Goal: Task Accomplishment & Management: Use online tool/utility

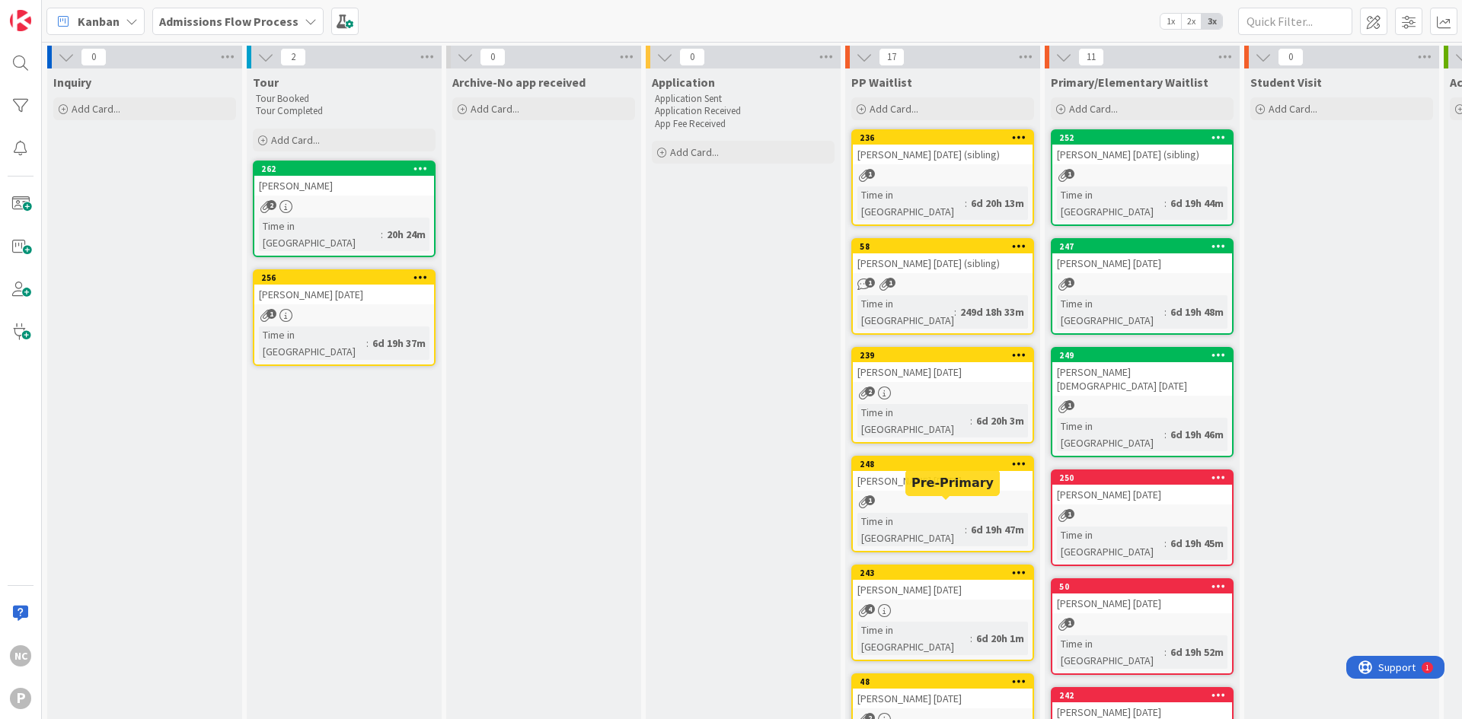
click at [882, 568] on div "243" at bounding box center [946, 573] width 173 height 11
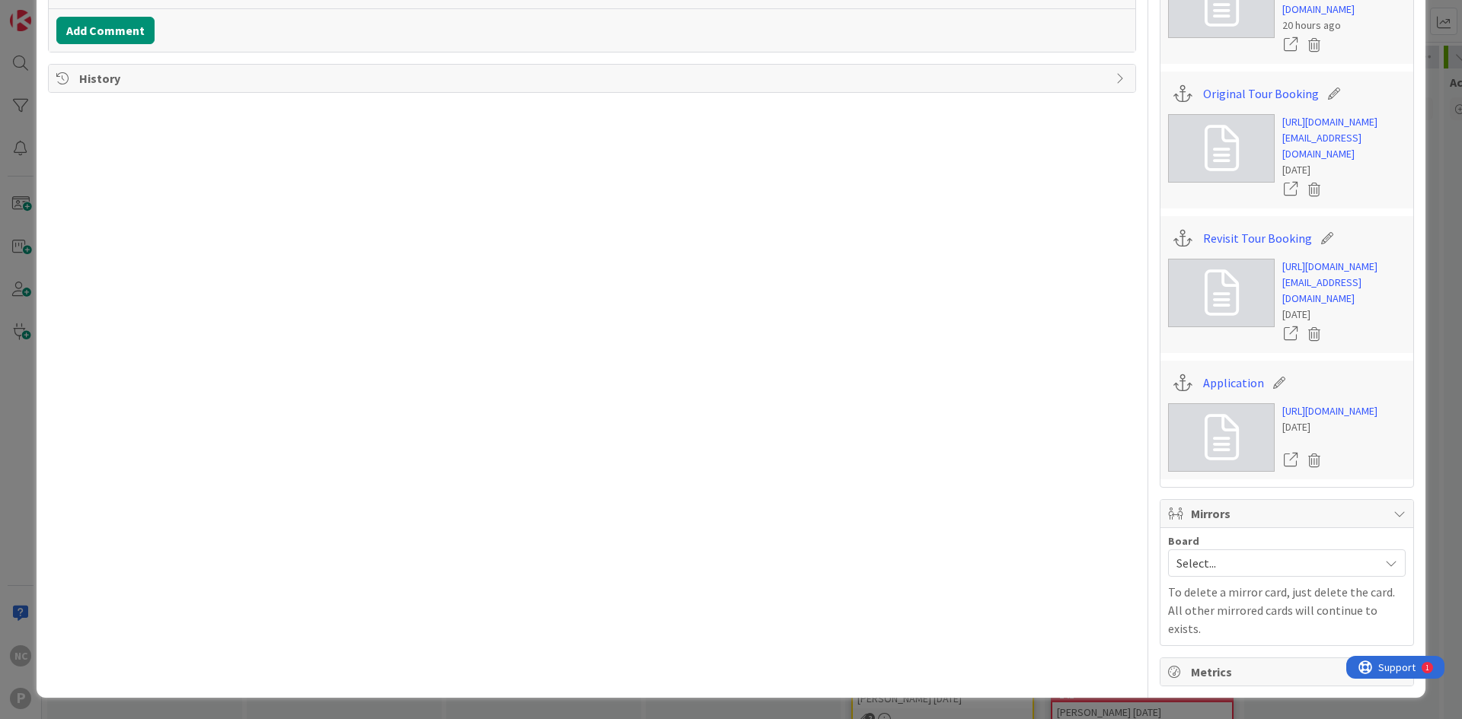
scroll to position [609, 0]
click at [1303, 346] on icon at bounding box center [1313, 334] width 21 height 23
click at [1167, 422] on button "Delete" at bounding box center [1172, 407] width 57 height 27
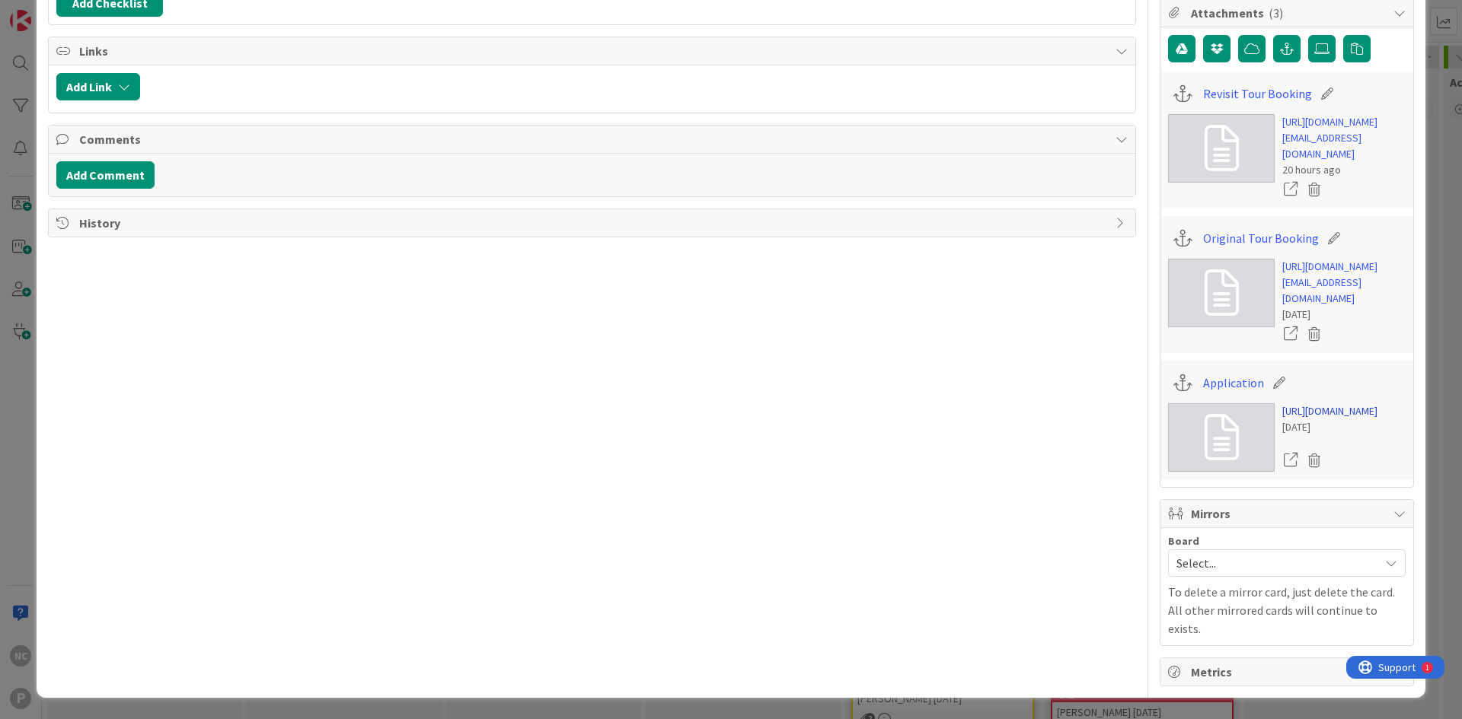
scroll to position [480, 0]
click at [1311, 409] on link "[URL][DOMAIN_NAME]" at bounding box center [1329, 412] width 95 height 16
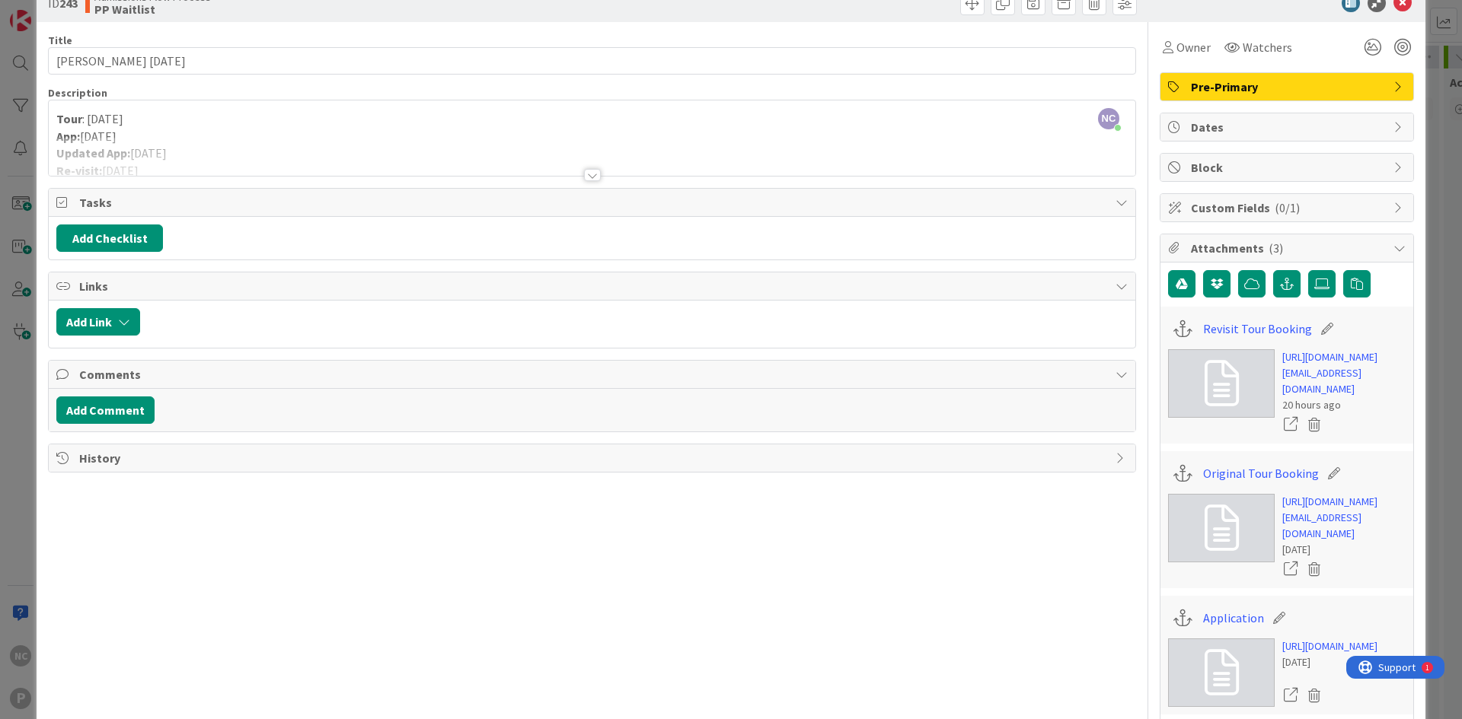
scroll to position [0, 0]
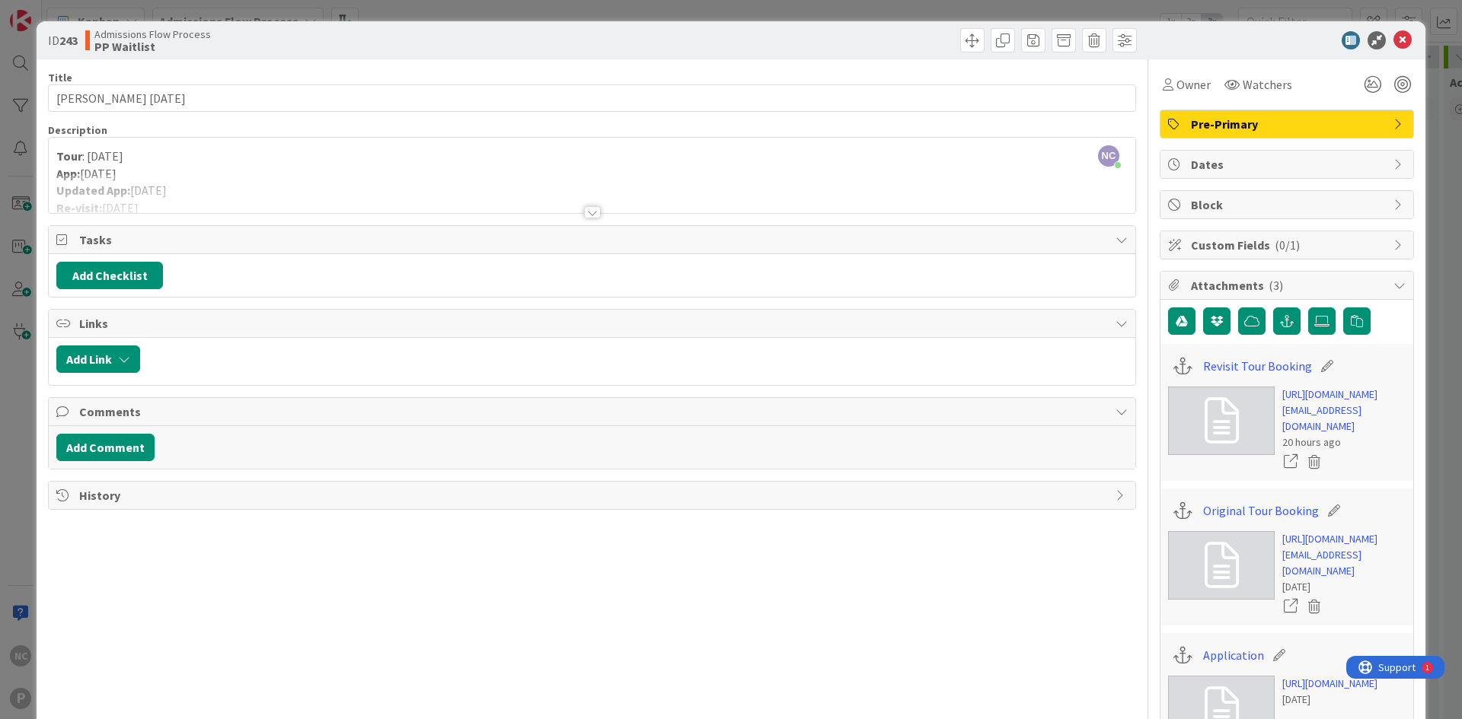
click at [281, 180] on div at bounding box center [592, 193] width 1086 height 39
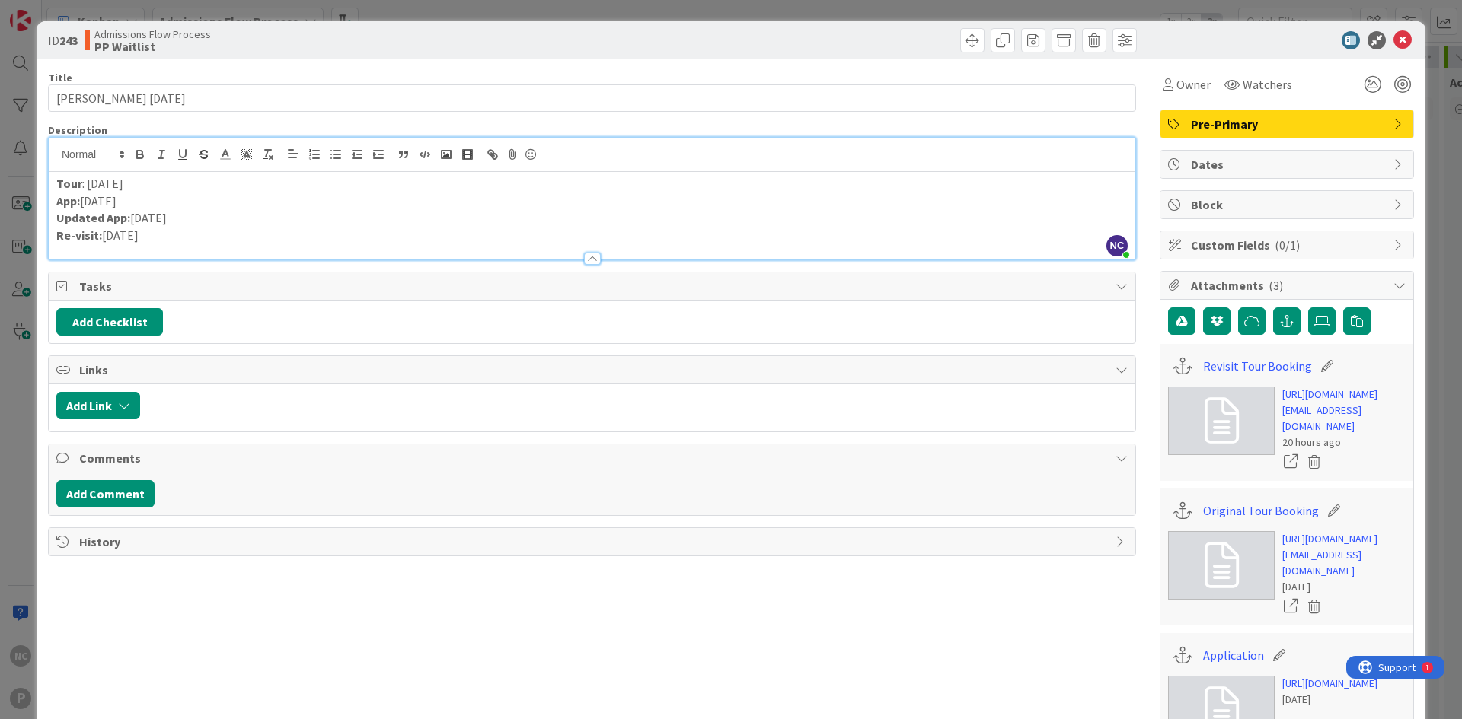
click at [209, 227] on p "Re-visit: [DATE]" at bounding box center [591, 236] width 1071 height 18
click at [104, 499] on button "Add Comment" at bounding box center [105, 493] width 98 height 27
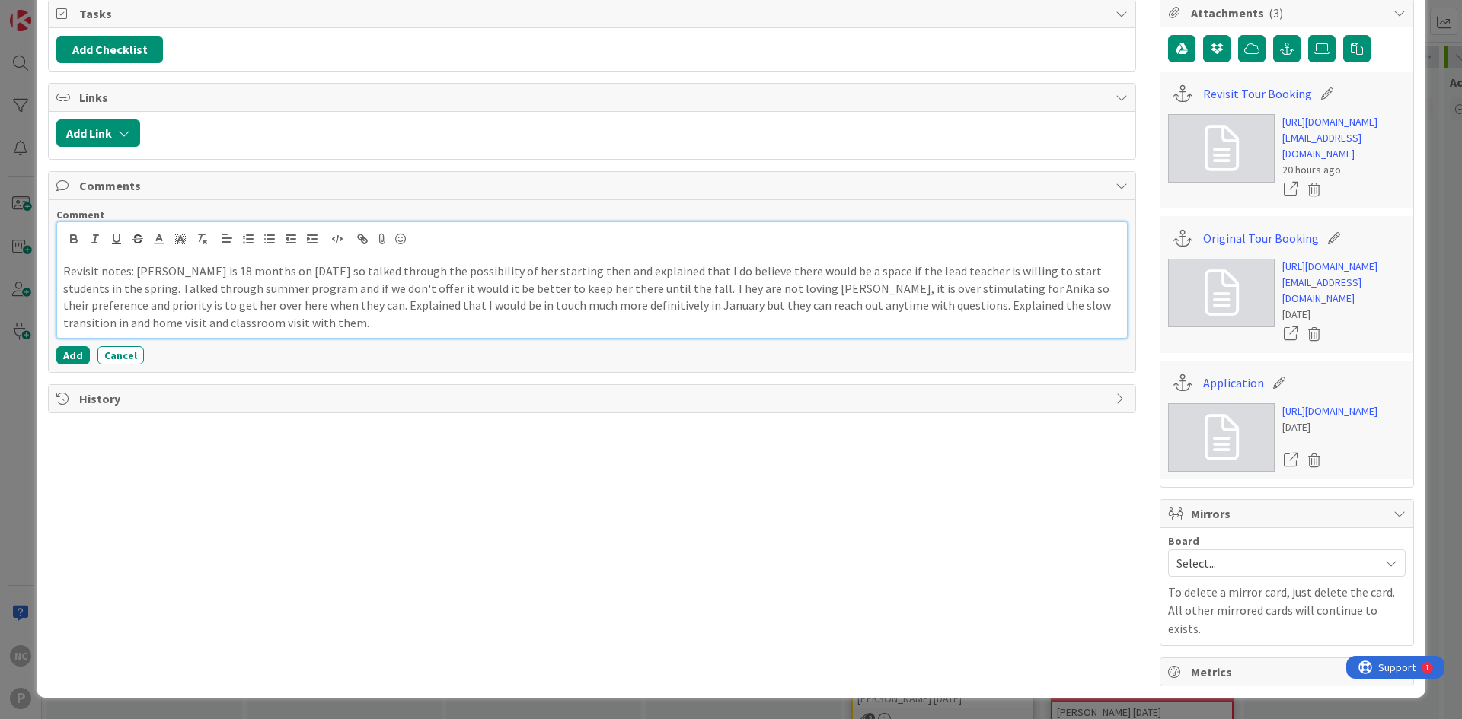
scroll to position [152, 0]
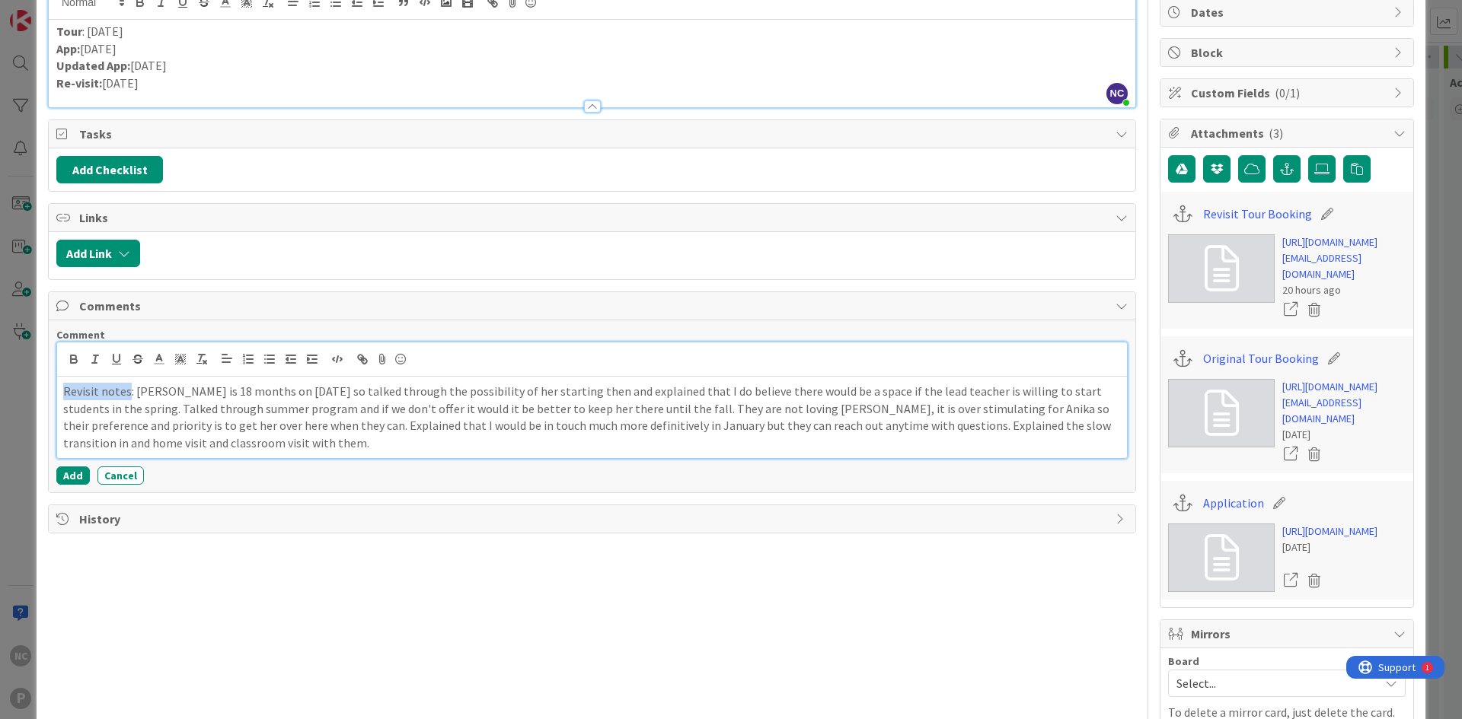
drag, startPoint x: 125, startPoint y: 393, endPoint x: 53, endPoint y: 376, distance: 74.2
click at [53, 376] on div "Comment Revisit notes: [PERSON_NAME] is 18 months on [DATE] so talked through t…" at bounding box center [592, 407] width 1086 height 172
click at [373, 442] on p "Revisit notes : [PERSON_NAME] is 18 months on [DATE] so talked through the poss…" at bounding box center [591, 417] width 1057 height 69
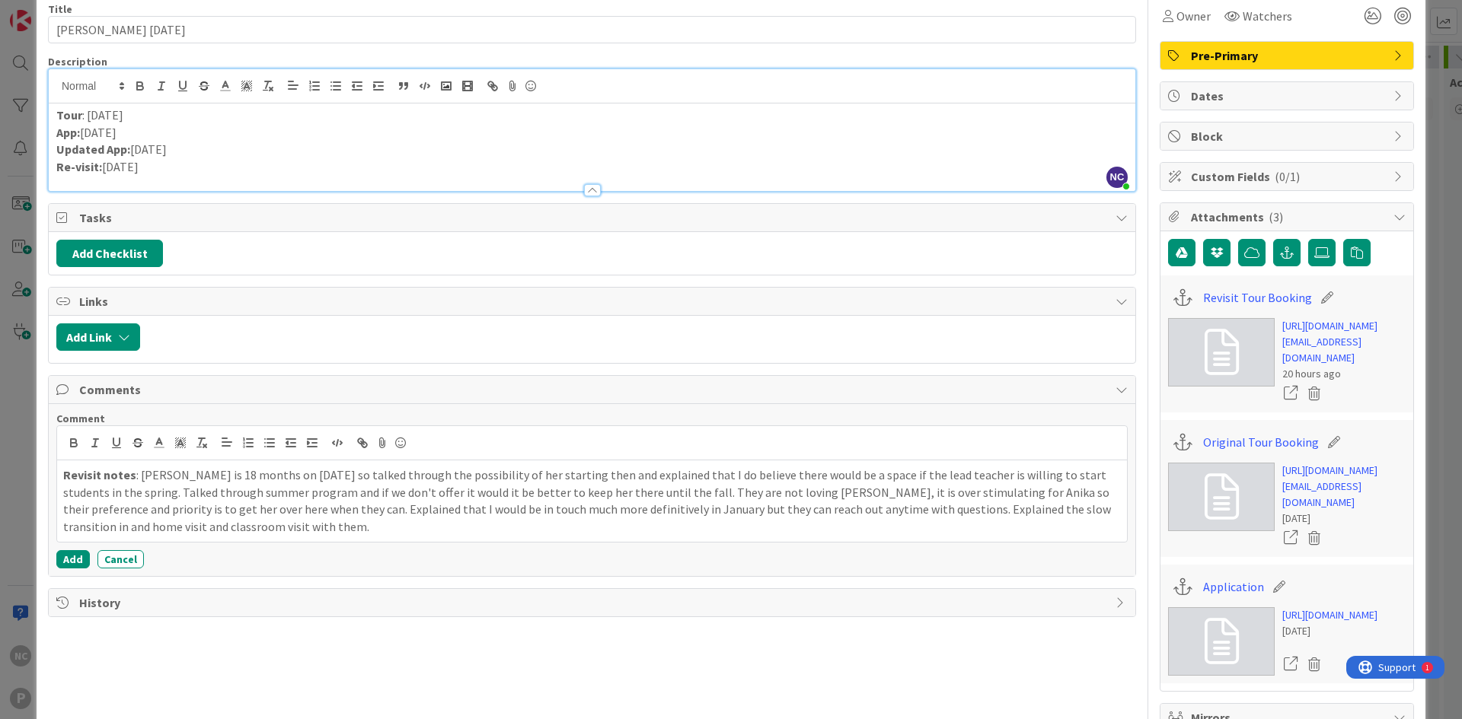
scroll to position [0, 0]
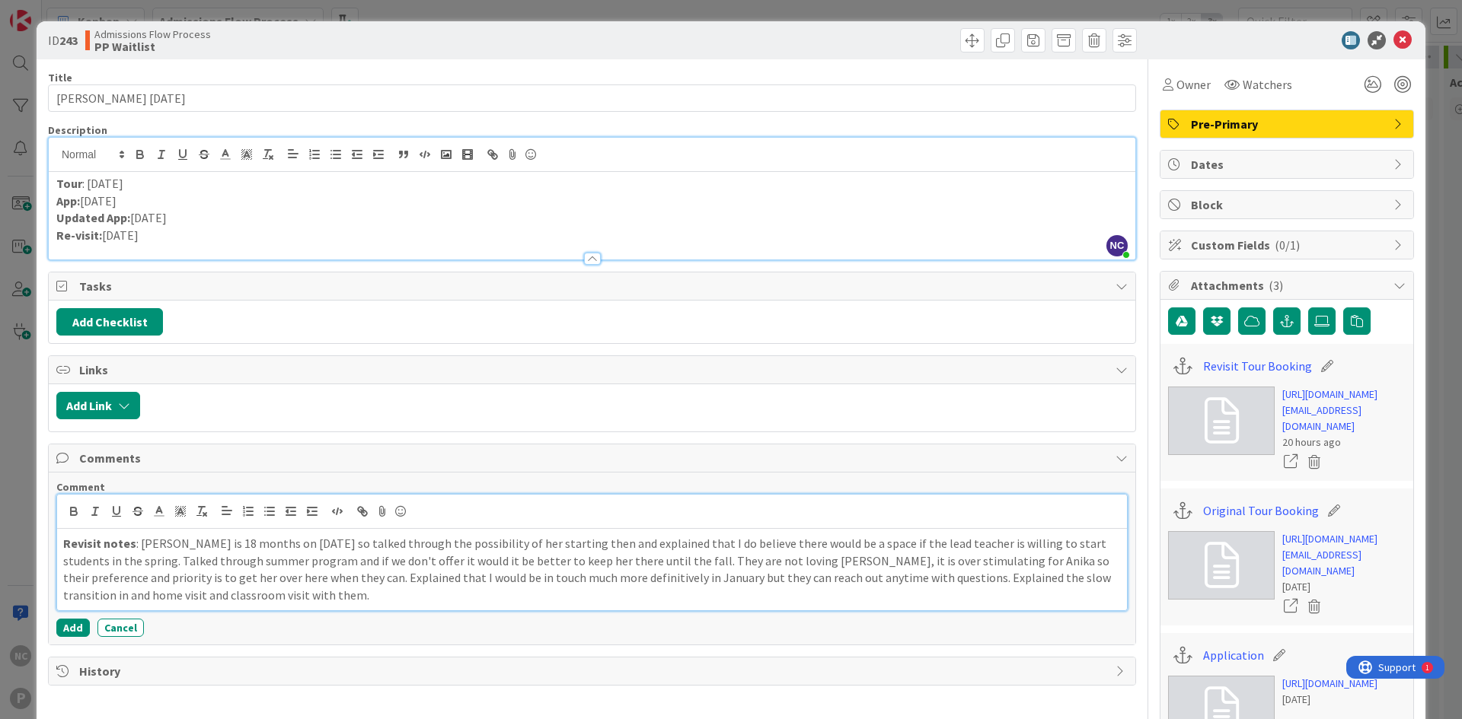
click at [224, 601] on p "Revisit notes : [PERSON_NAME] is 18 months on [DATE] so talked through the poss…" at bounding box center [591, 569] width 1057 height 69
click at [78, 624] on button "Add" at bounding box center [72, 628] width 33 height 18
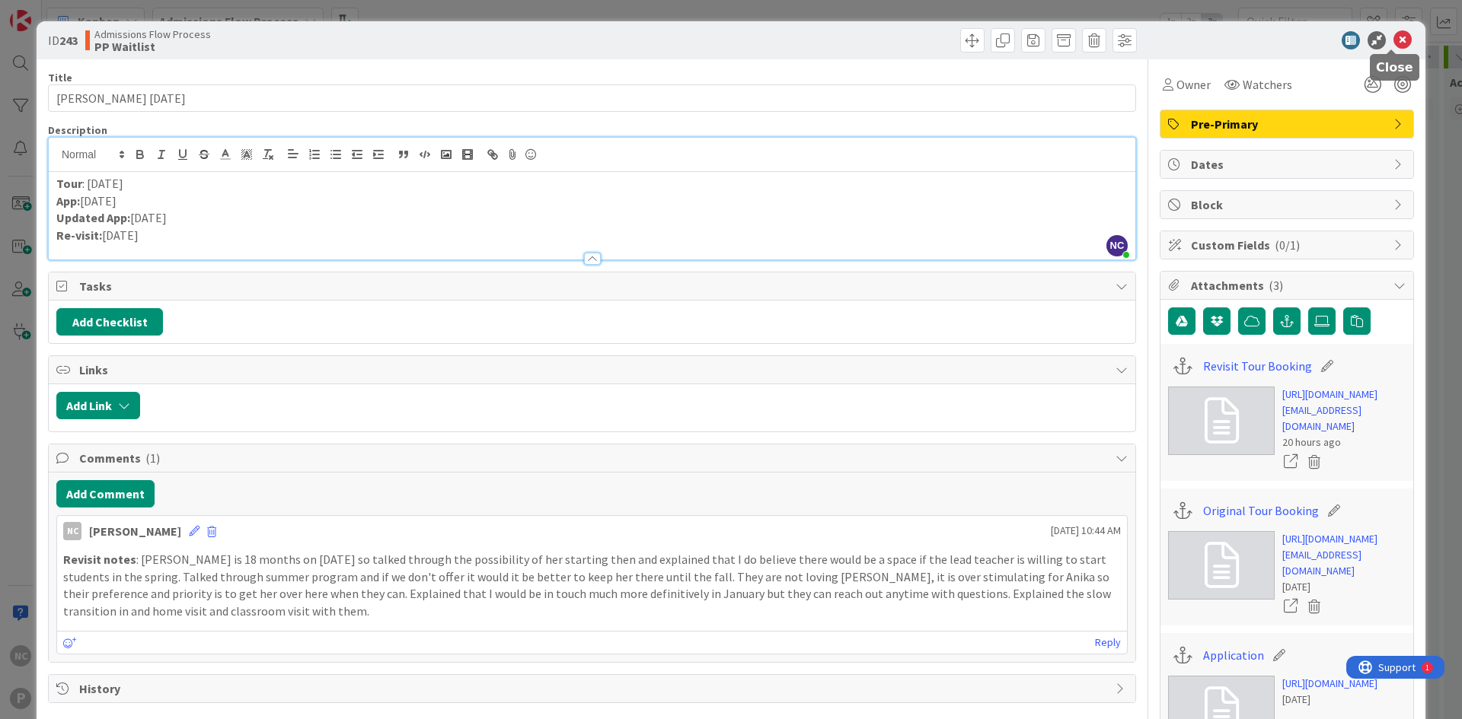
click at [1396, 39] on icon at bounding box center [1402, 40] width 18 height 18
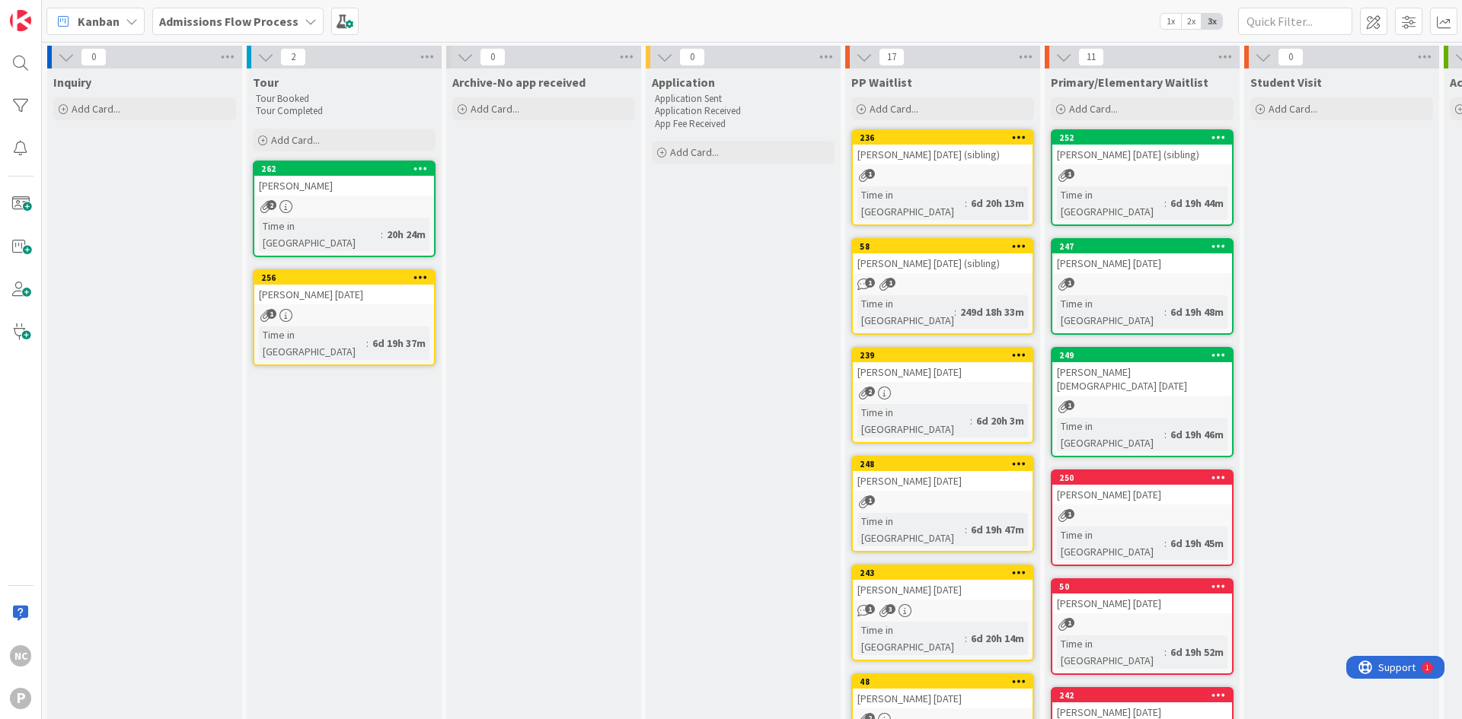
click at [954, 362] on div "[PERSON_NAME] [DATE]" at bounding box center [943, 372] width 180 height 20
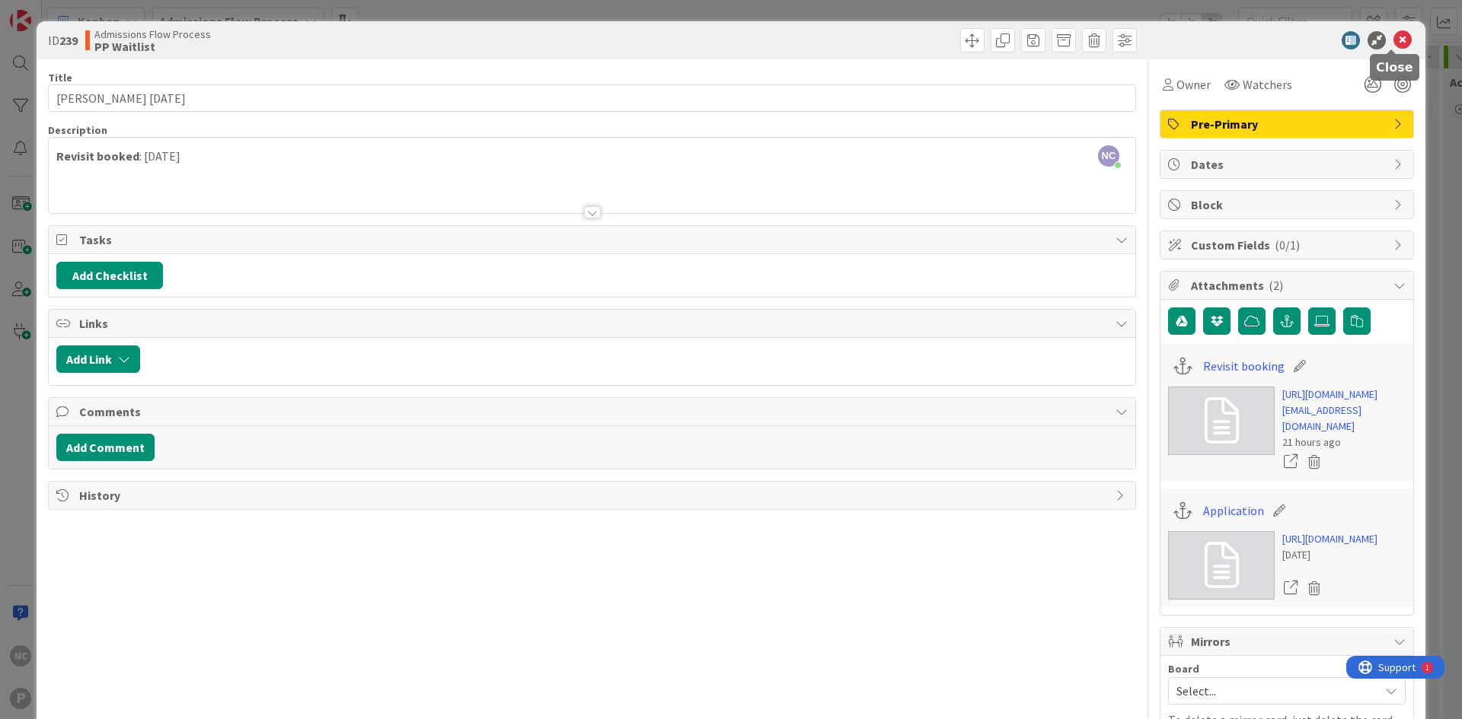
click at [1398, 34] on icon at bounding box center [1402, 40] width 18 height 18
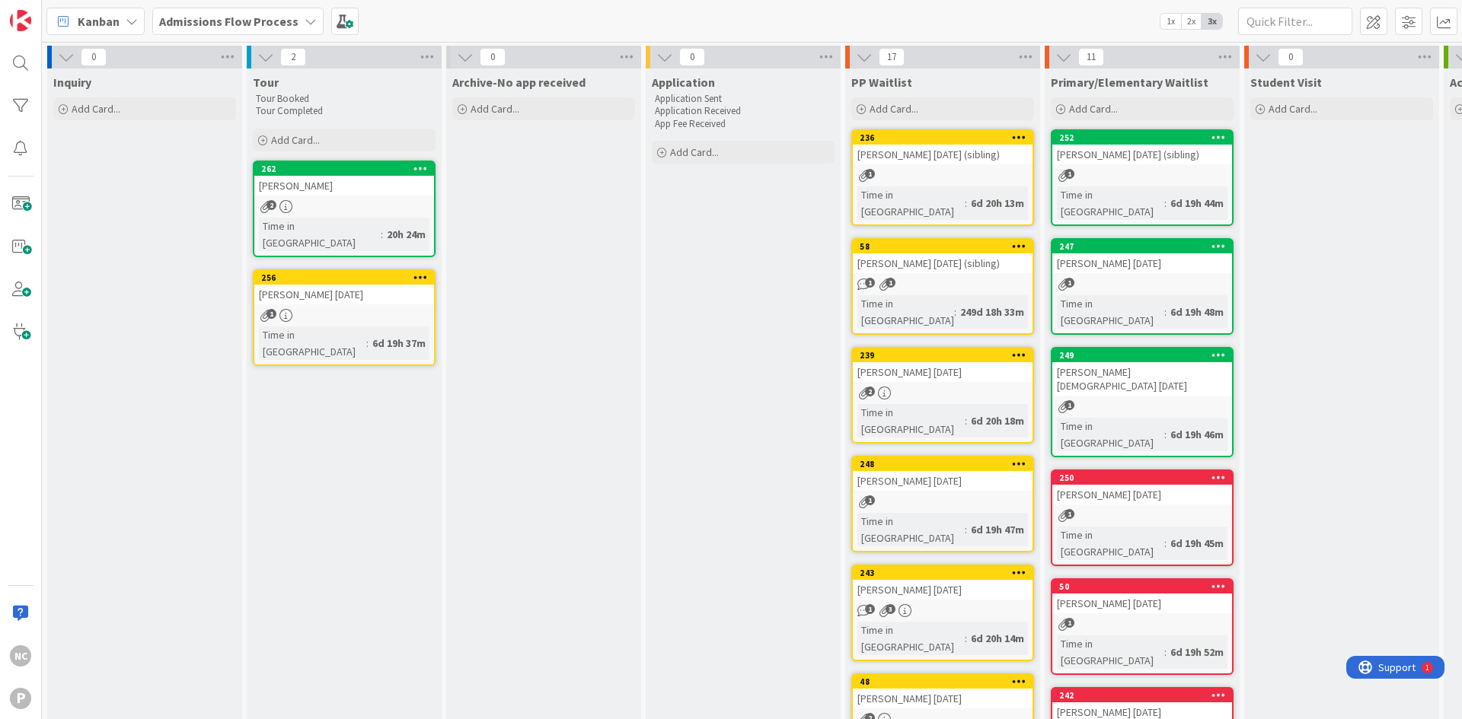
click at [967, 580] on div "[PERSON_NAME] [DATE]" at bounding box center [943, 590] width 180 height 20
click at [212, 21] on b "Admissions Flow Process" at bounding box center [228, 21] width 139 height 15
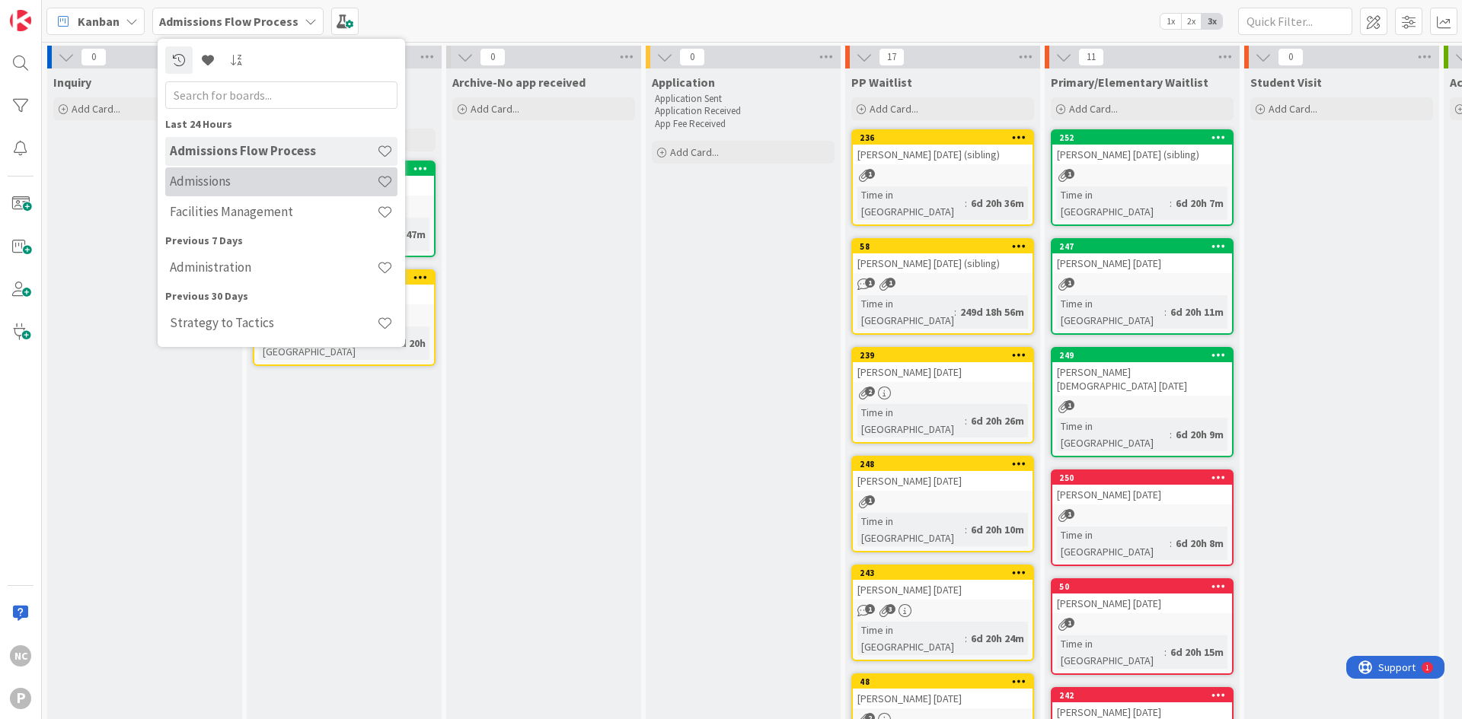
click at [244, 177] on h4 "Admissions" at bounding box center [273, 181] width 207 height 15
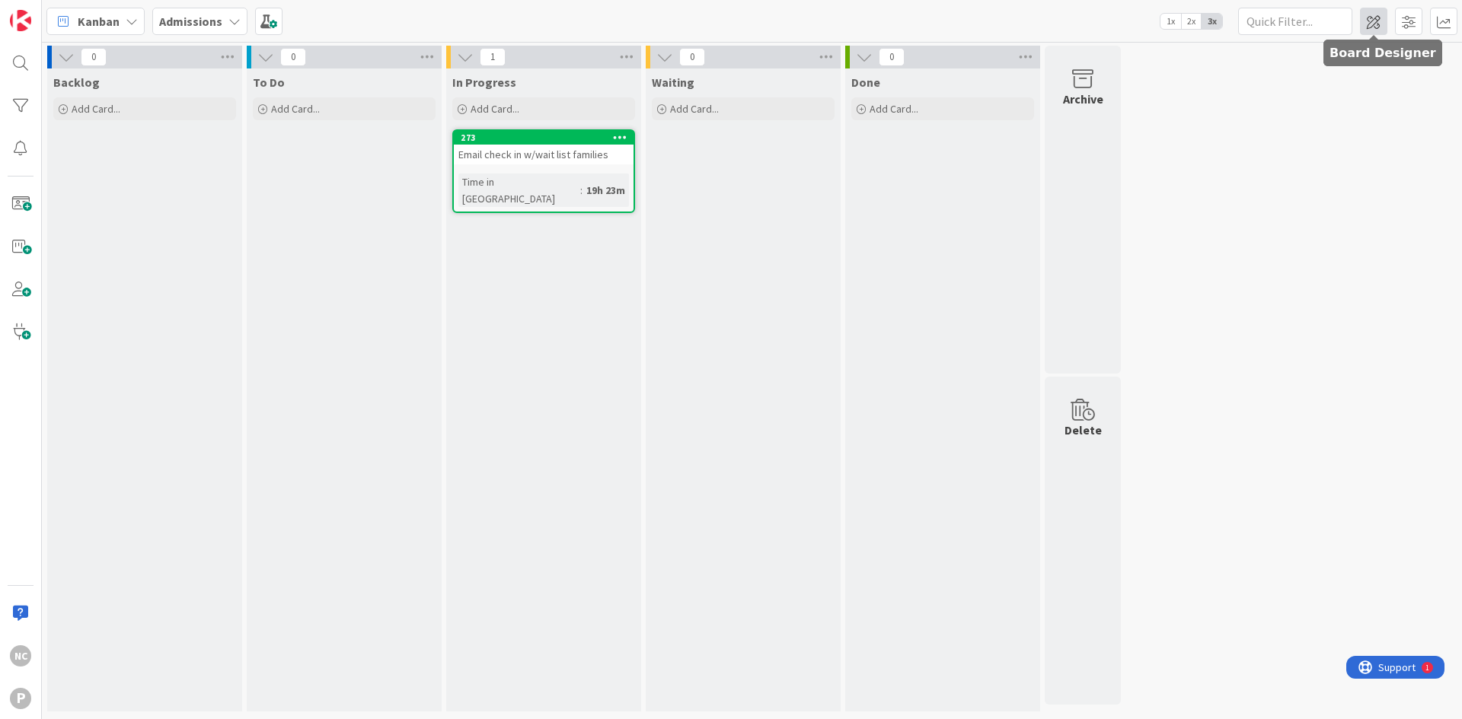
click at [1367, 27] on span at bounding box center [1373, 21] width 27 height 27
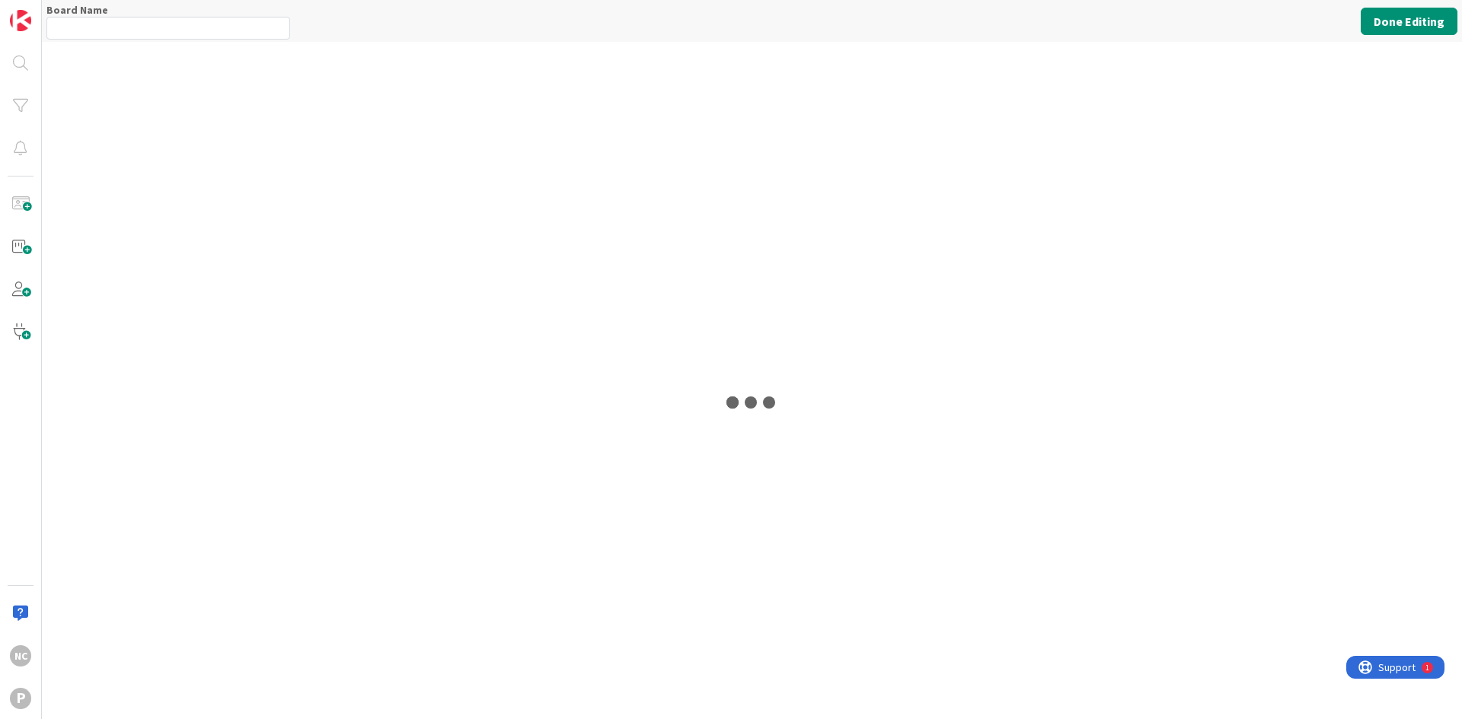
type input "Admissions"
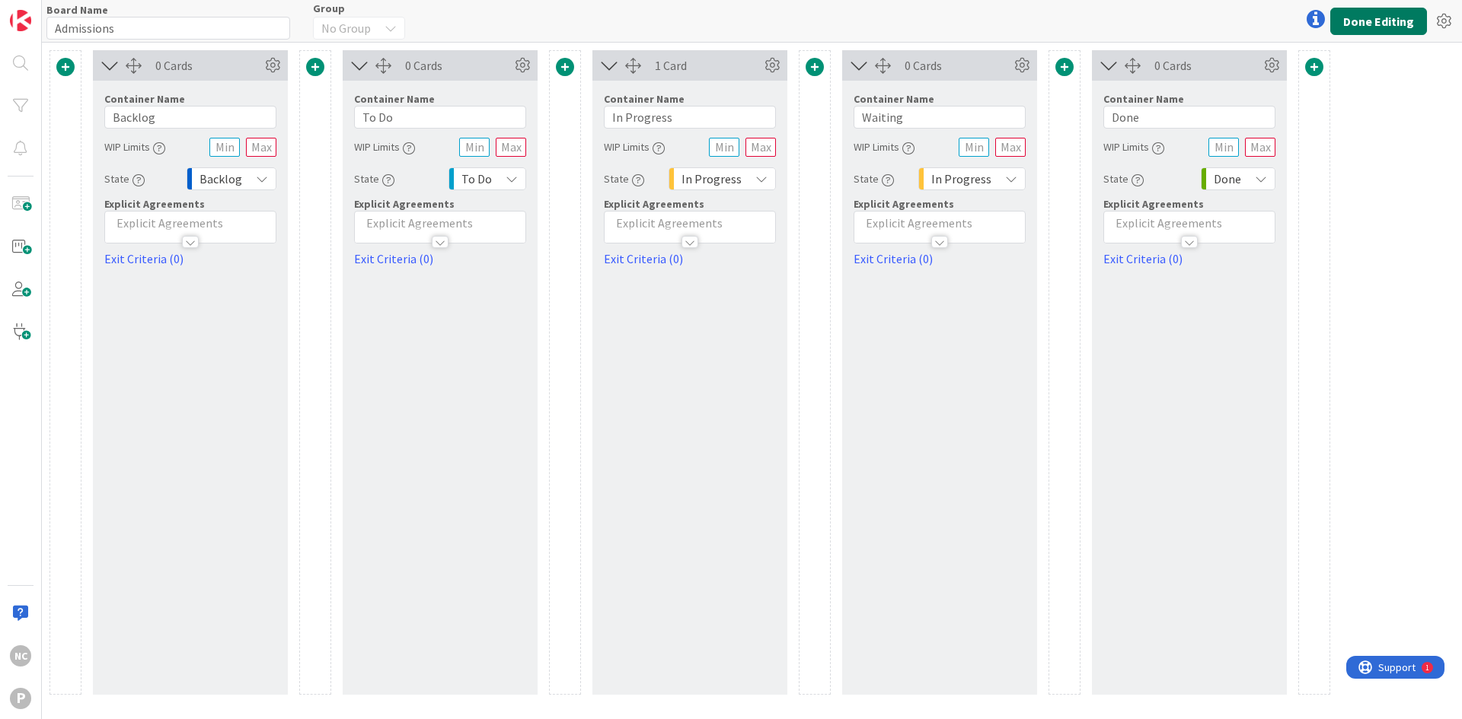
click at [1382, 21] on button "Done Editing" at bounding box center [1378, 21] width 97 height 27
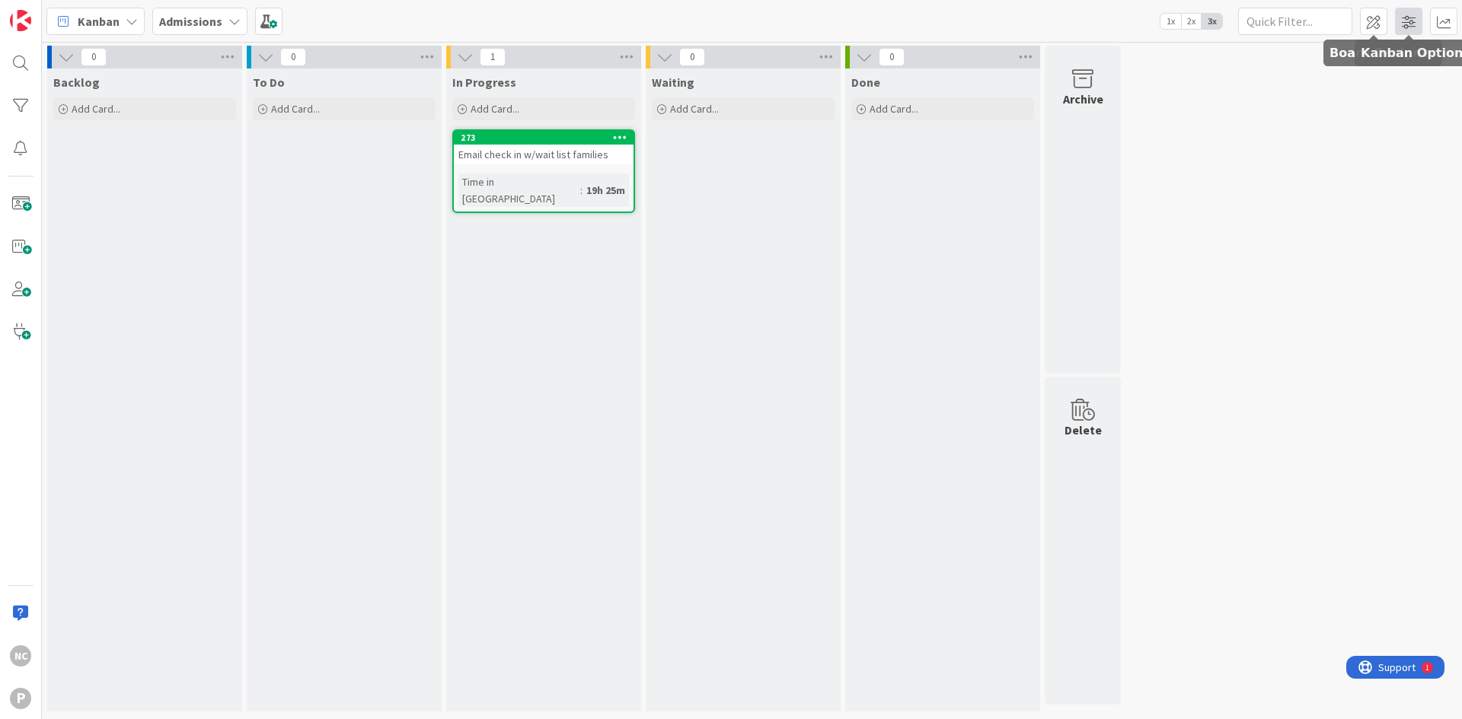
click at [1416, 23] on span at bounding box center [1408, 21] width 27 height 27
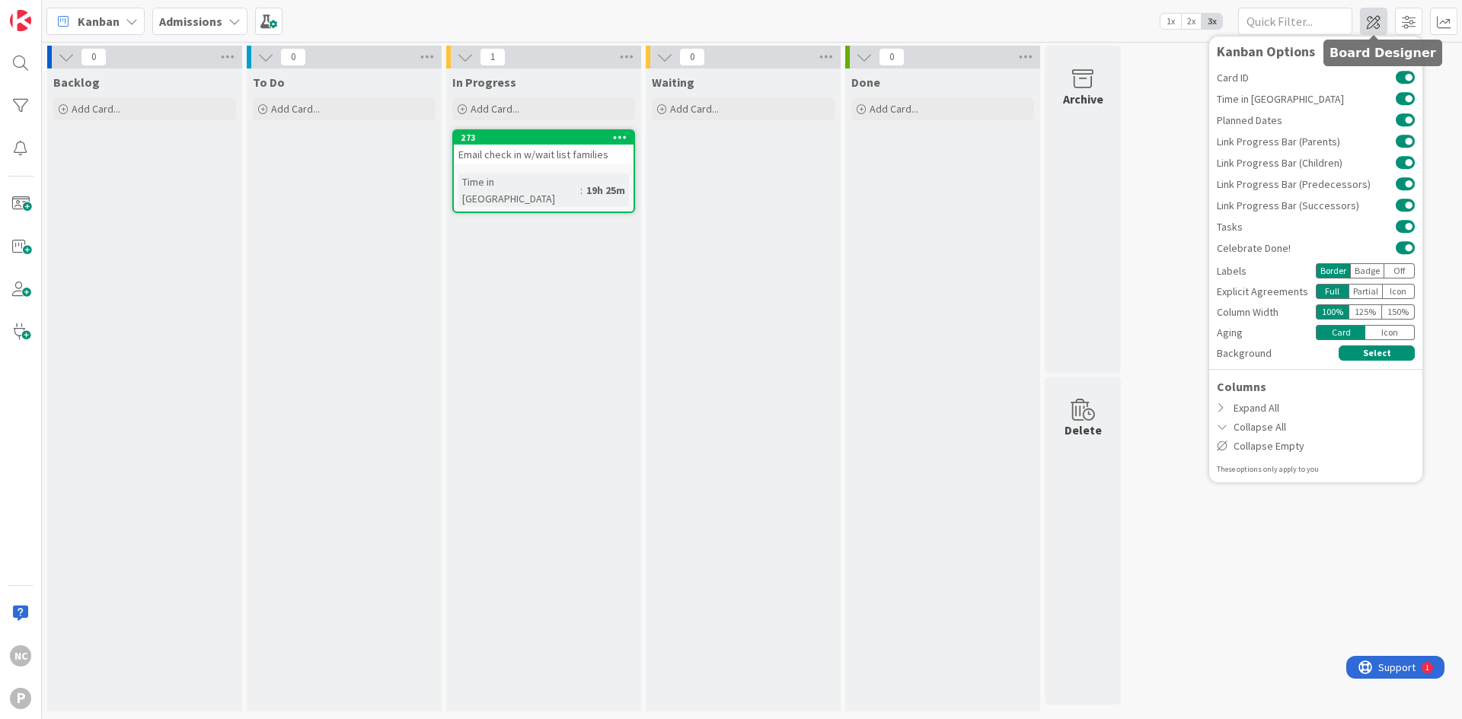
click at [1376, 29] on span at bounding box center [1373, 21] width 27 height 27
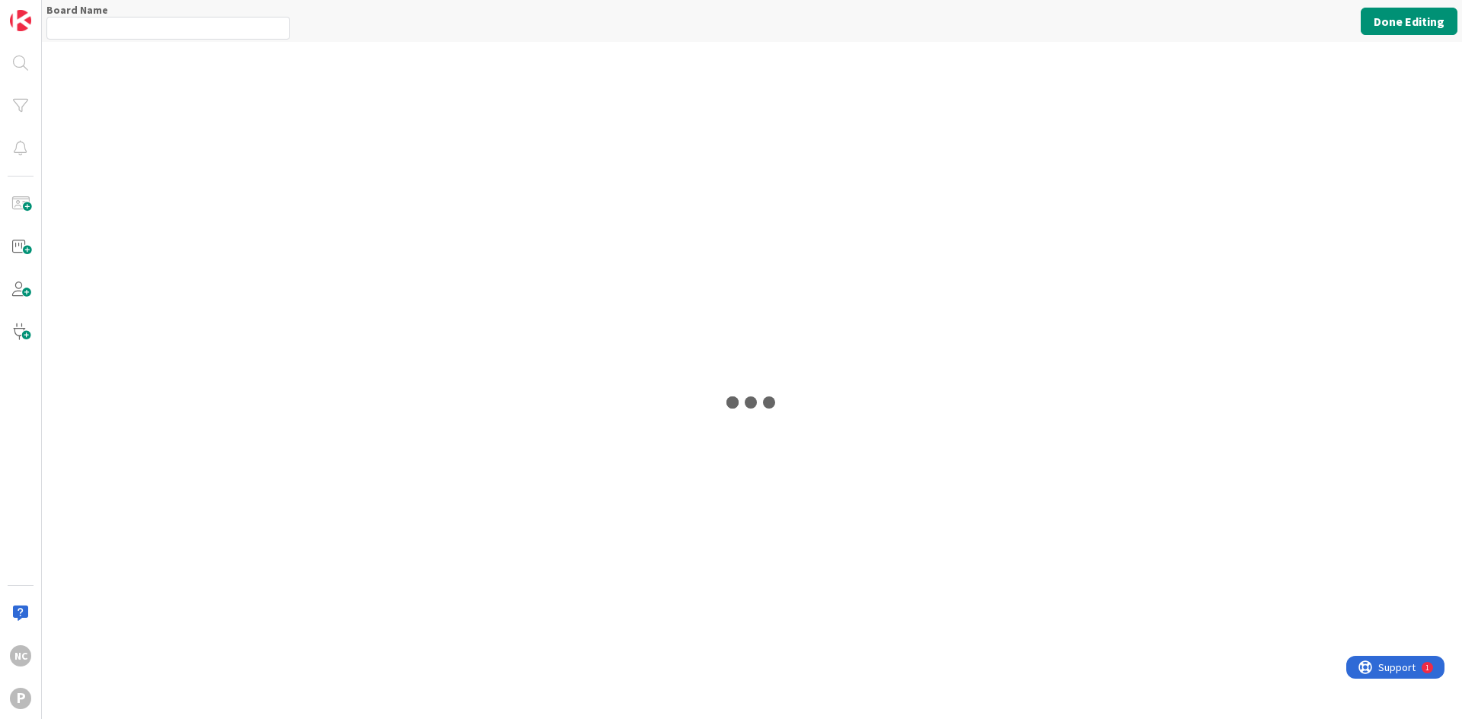
type input "Admissions"
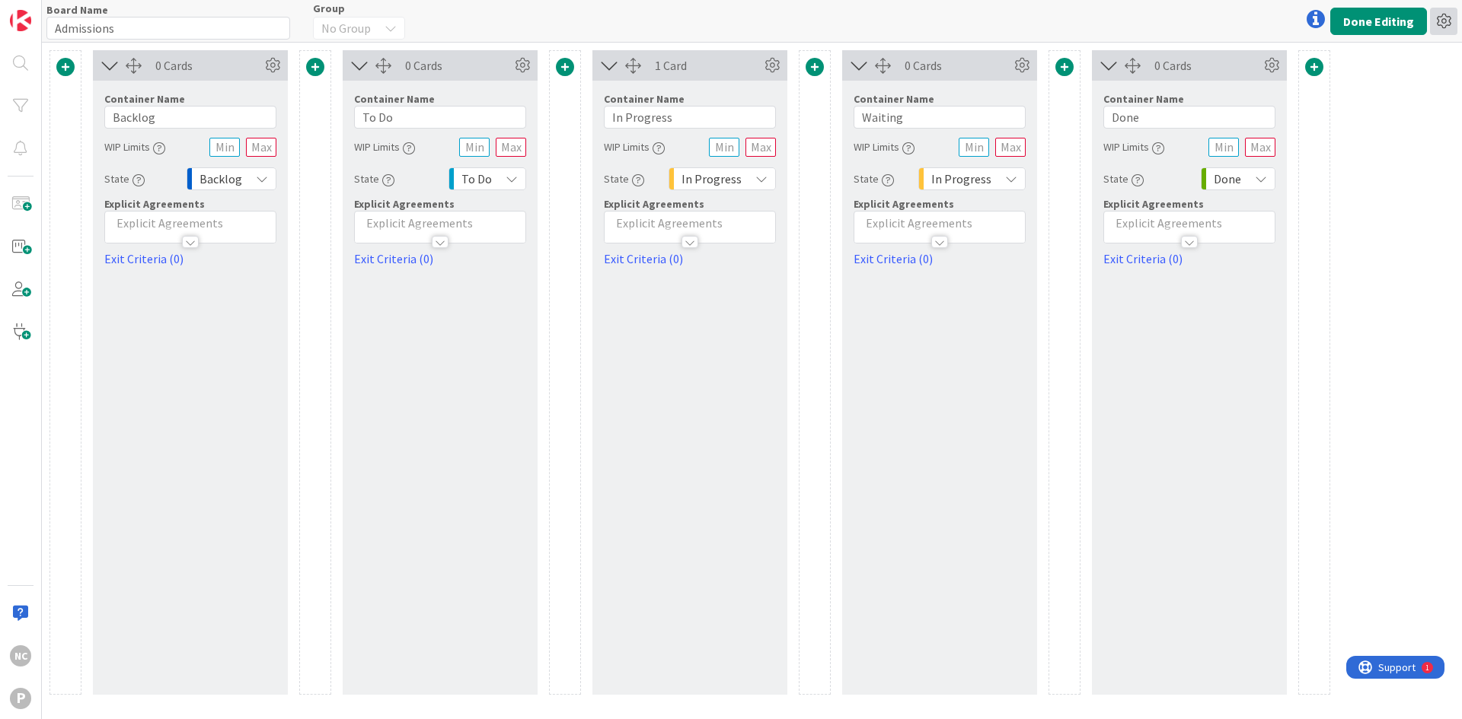
click at [1446, 24] on icon at bounding box center [1443, 21] width 27 height 27
click at [1447, 25] on icon at bounding box center [1443, 21] width 27 height 27
click at [1357, 21] on button "Done Editing" at bounding box center [1378, 21] width 97 height 27
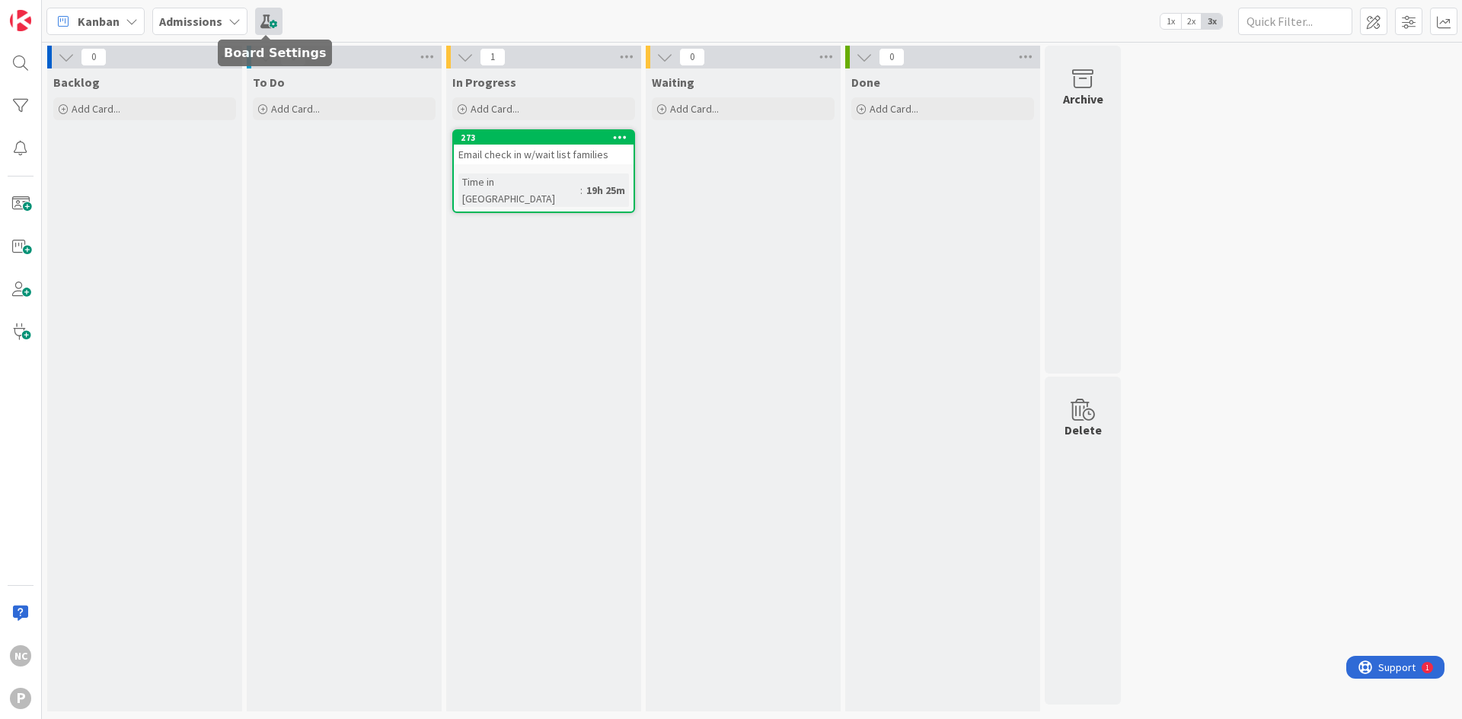
click at [275, 18] on span at bounding box center [268, 21] width 27 height 27
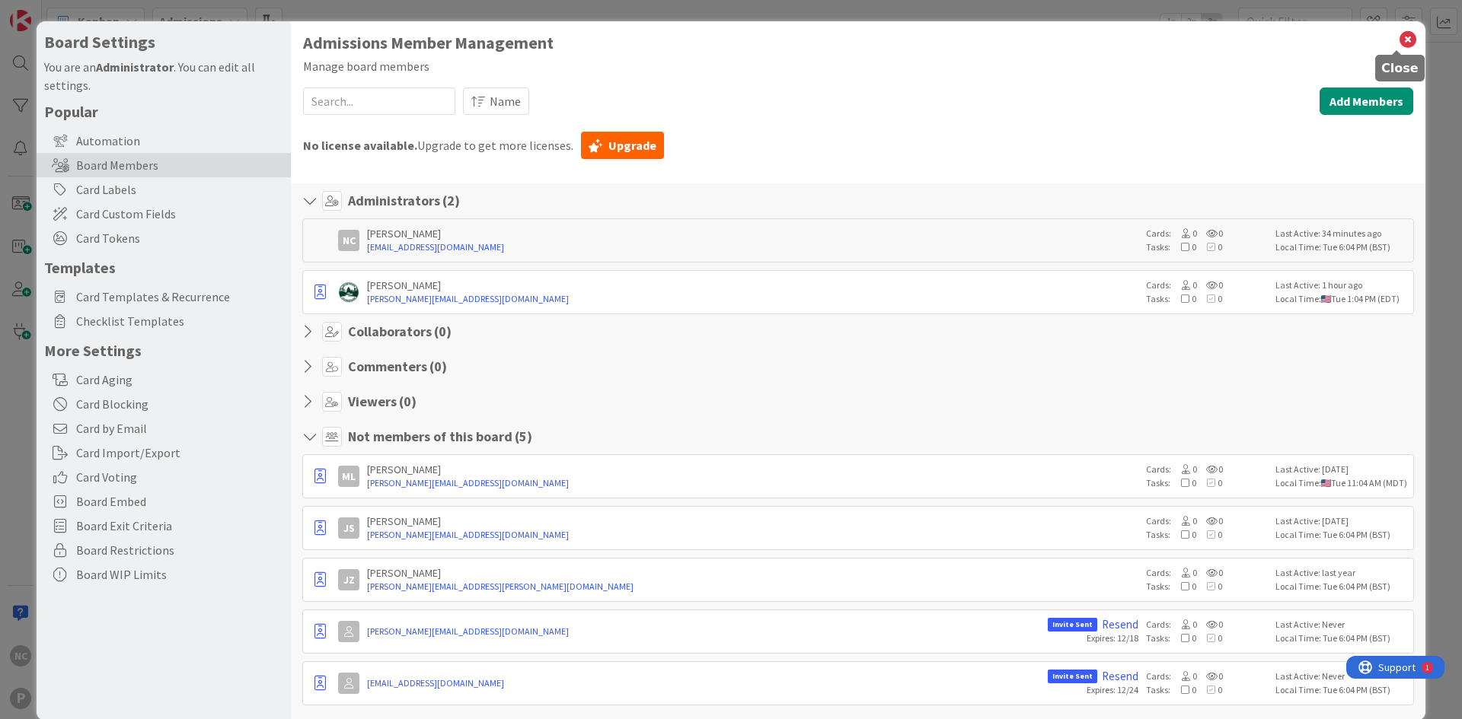
click at [1403, 29] on icon at bounding box center [1408, 39] width 20 height 21
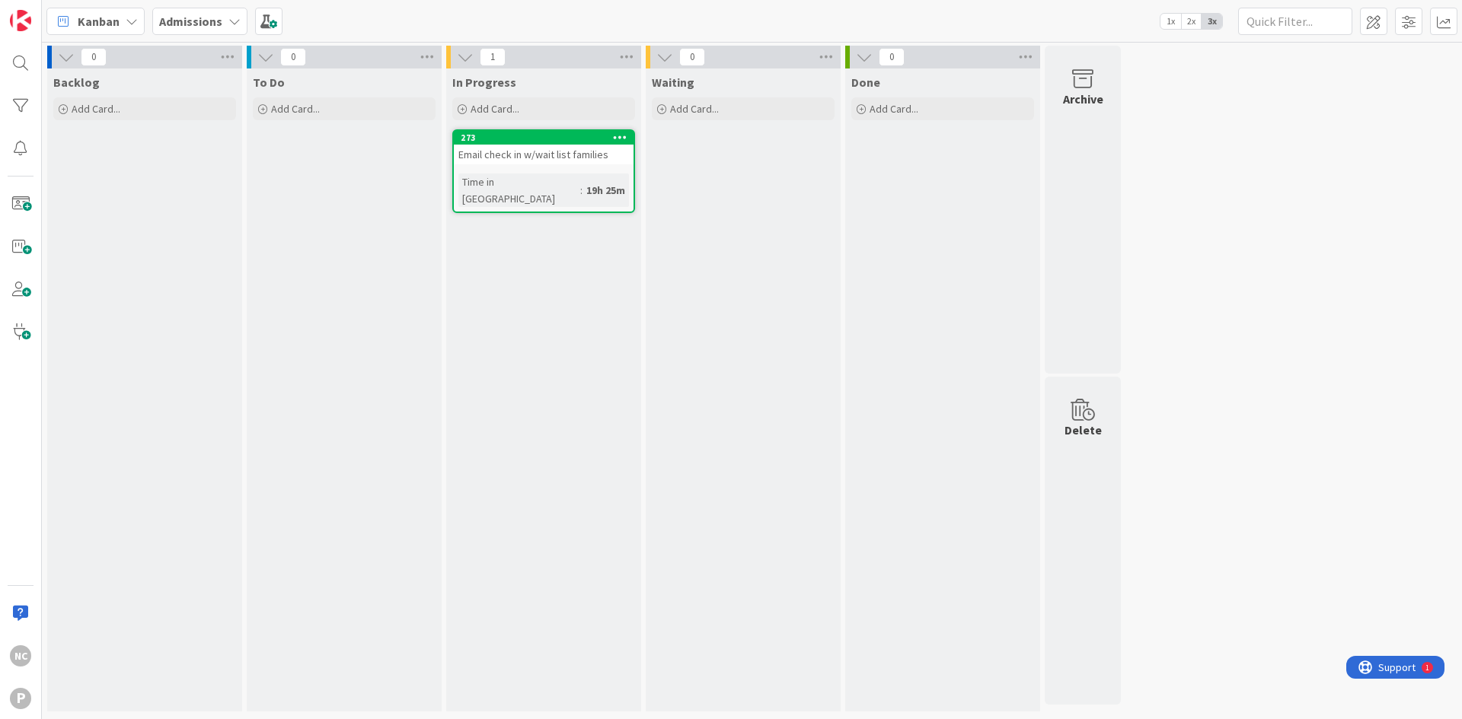
click at [617, 141] on icon at bounding box center [620, 137] width 14 height 11
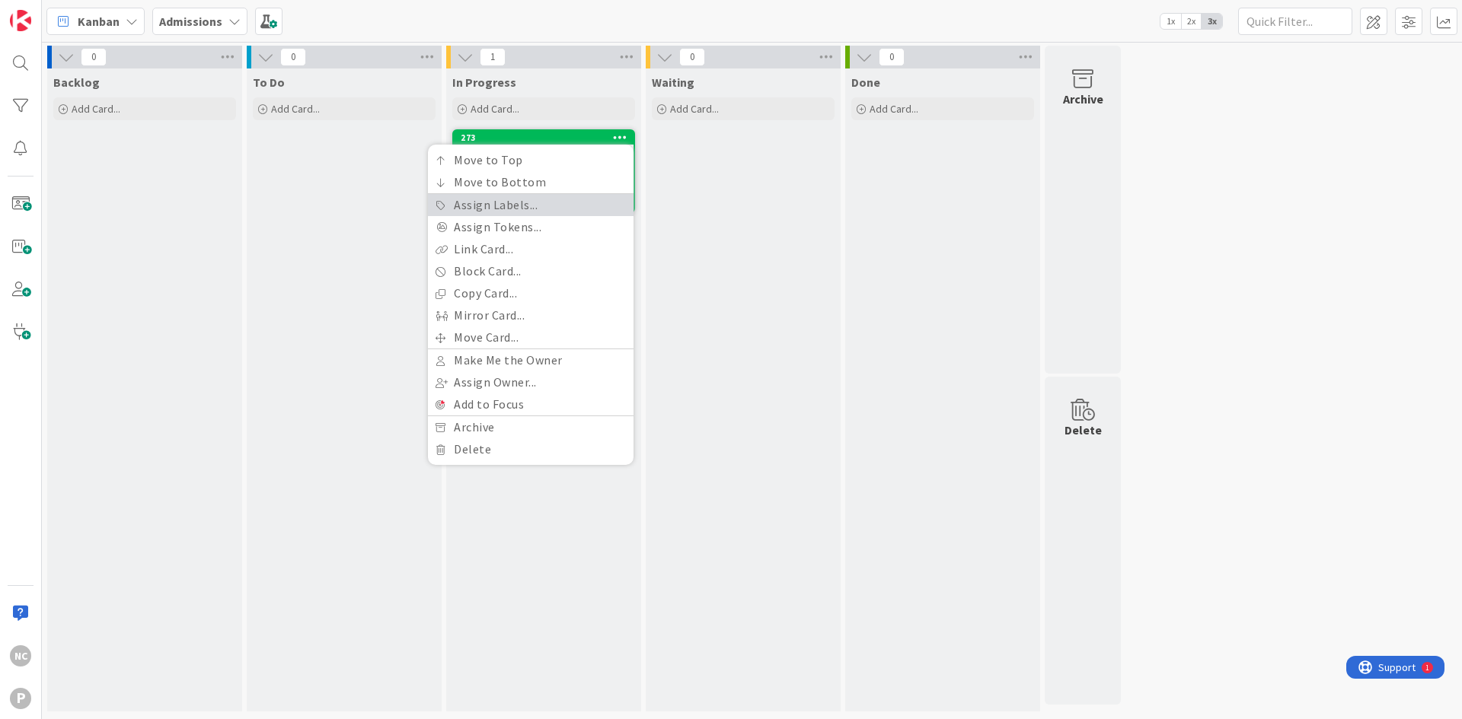
click at [573, 205] on link "Assign Labels..." at bounding box center [531, 205] width 206 height 22
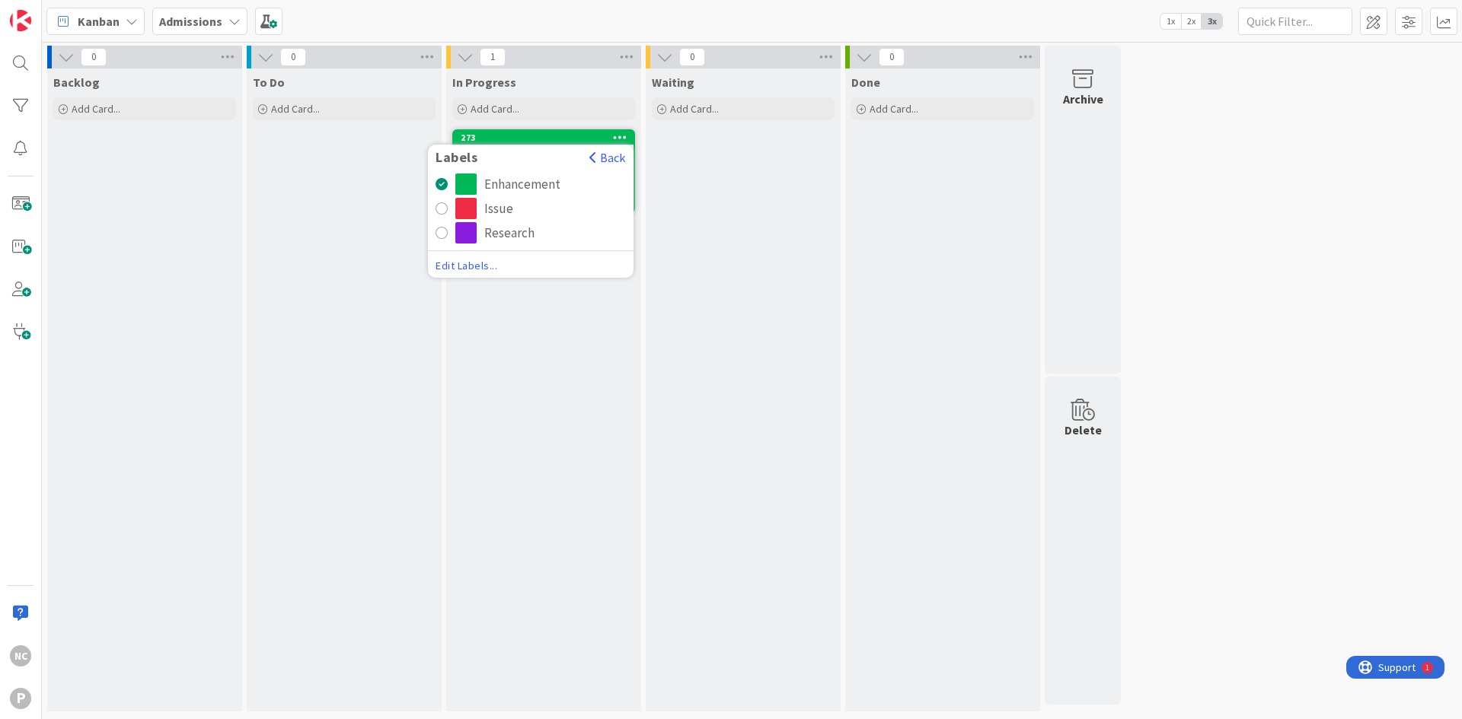
click at [478, 261] on span "Edit Labels..." at bounding box center [530, 265] width 190 height 15
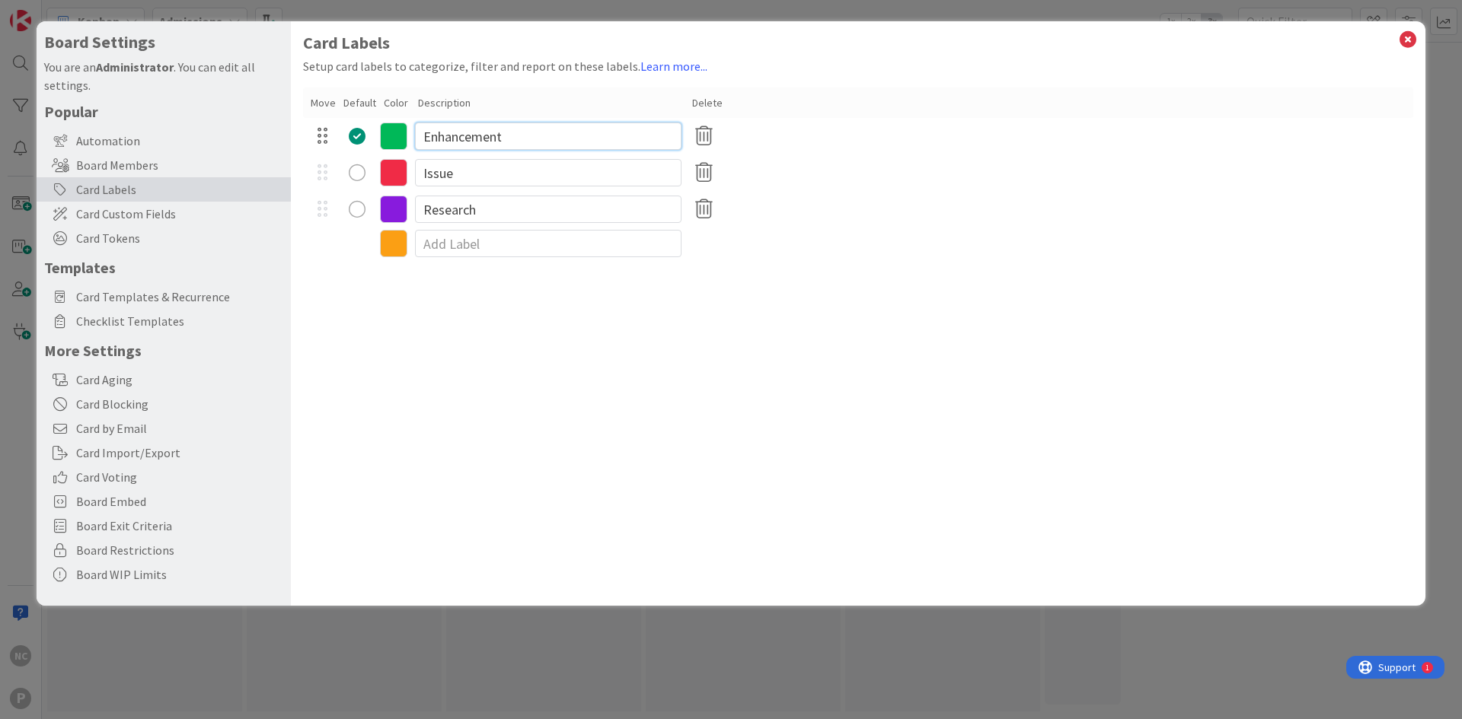
drag, startPoint x: 534, startPoint y: 140, endPoint x: 336, endPoint y: 142, distance: 198.7
click at [336, 142] on div "Enhancement" at bounding box center [858, 136] width 1110 height 37
type input "Admissions"
drag, startPoint x: 518, startPoint y: 183, endPoint x: 357, endPoint y: 174, distance: 160.9
click at [357, 174] on div "Issue" at bounding box center [858, 173] width 1110 height 37
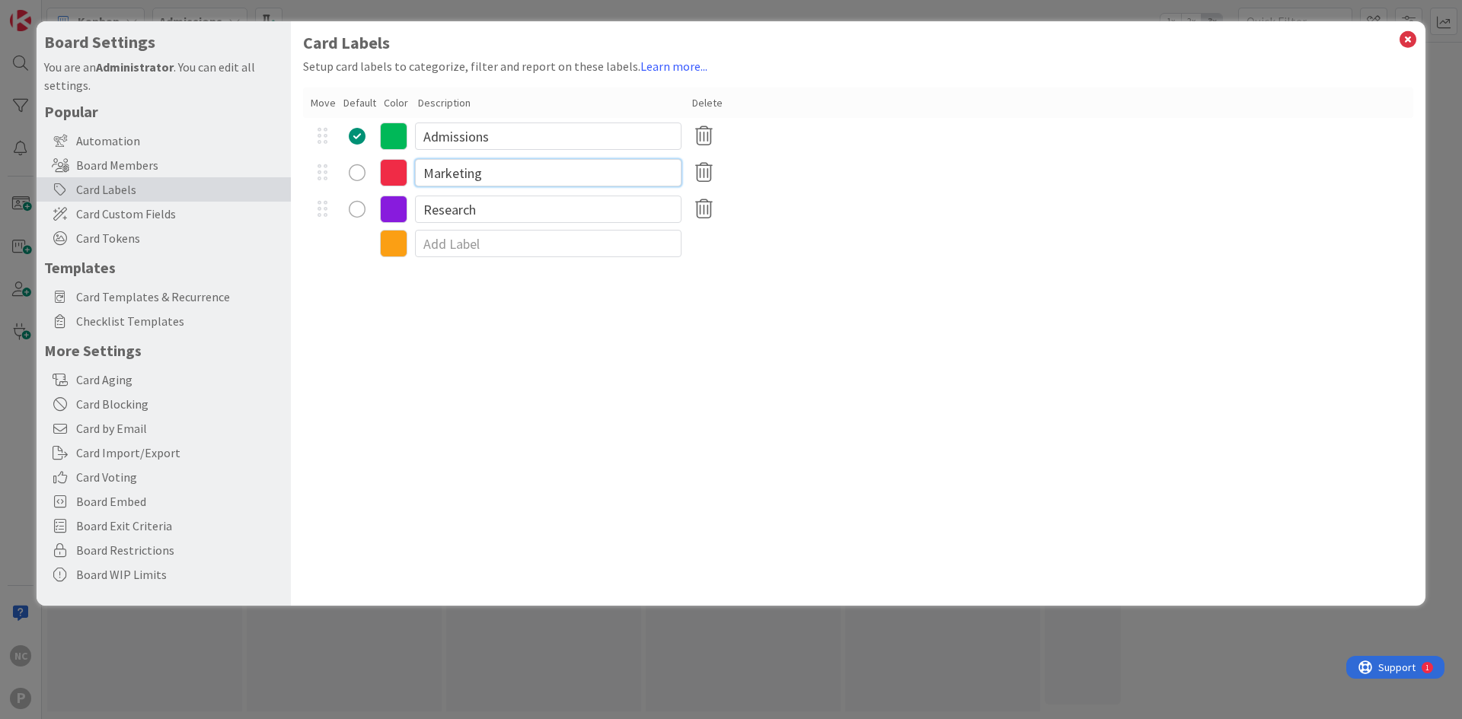
type input "Marketing"
drag, startPoint x: 516, startPoint y: 203, endPoint x: 356, endPoint y: 228, distance: 161.7
click at [356, 228] on div "Move Default Color Description Delete Admissions Marketing Research" at bounding box center [858, 174] width 1110 height 172
type input "Waitlist Management"
click at [1406, 41] on icon at bounding box center [1408, 39] width 20 height 21
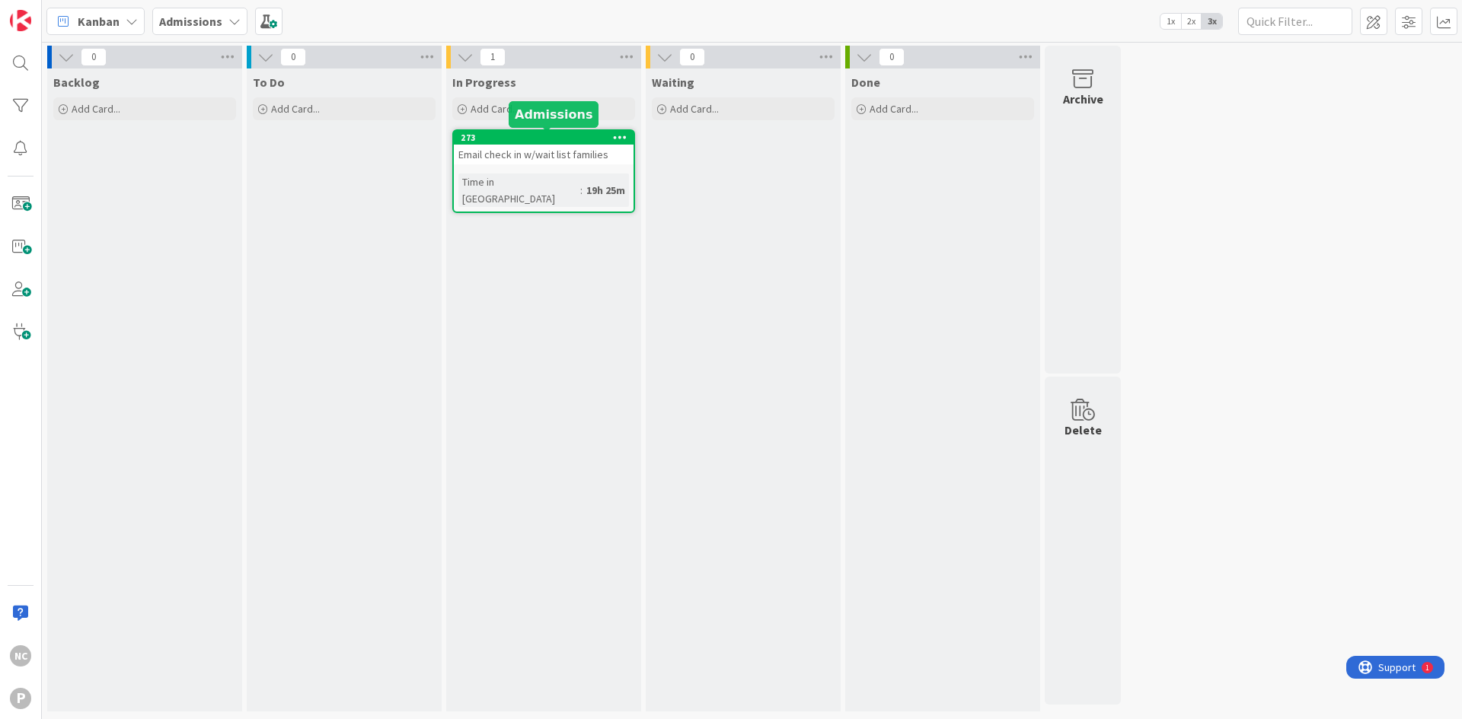
click at [574, 142] on div "273" at bounding box center [547, 137] width 173 height 11
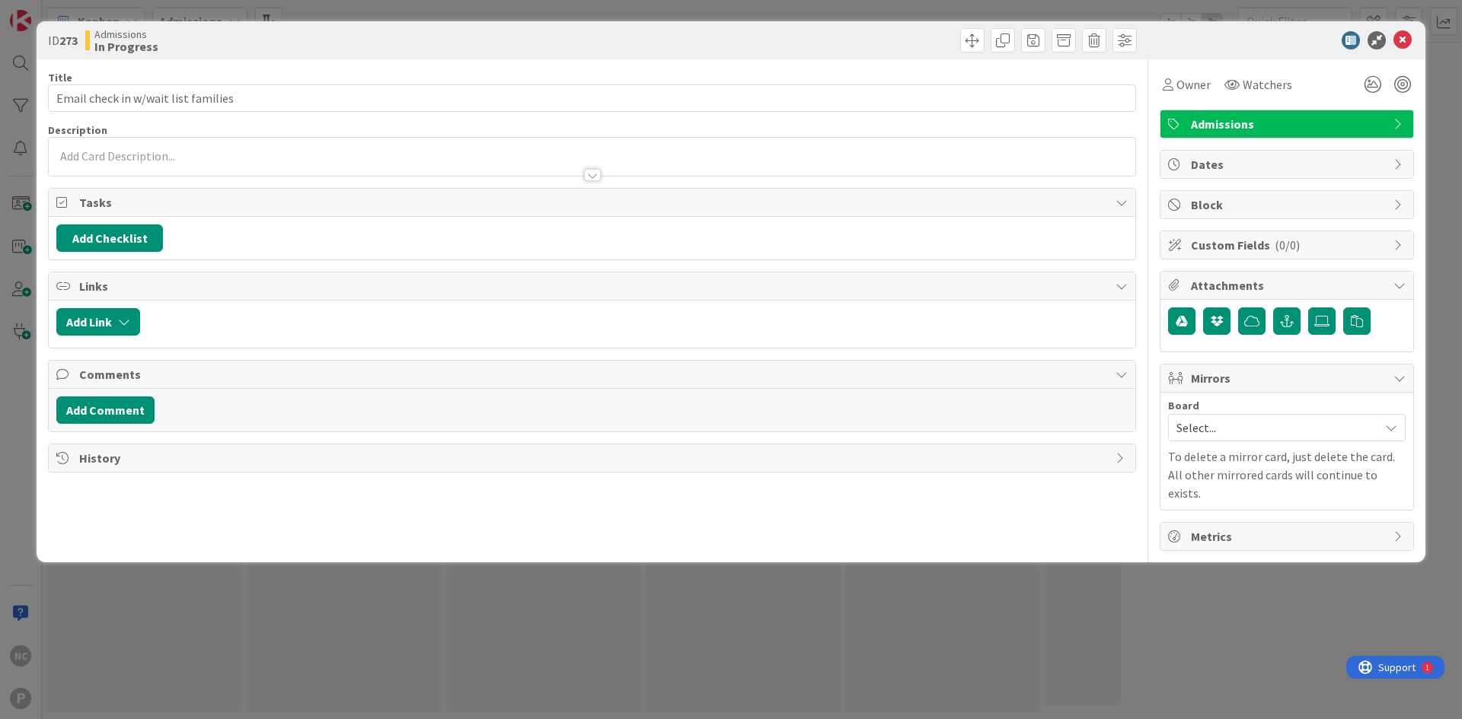
click at [1356, 121] on span "Admissions" at bounding box center [1288, 124] width 195 height 18
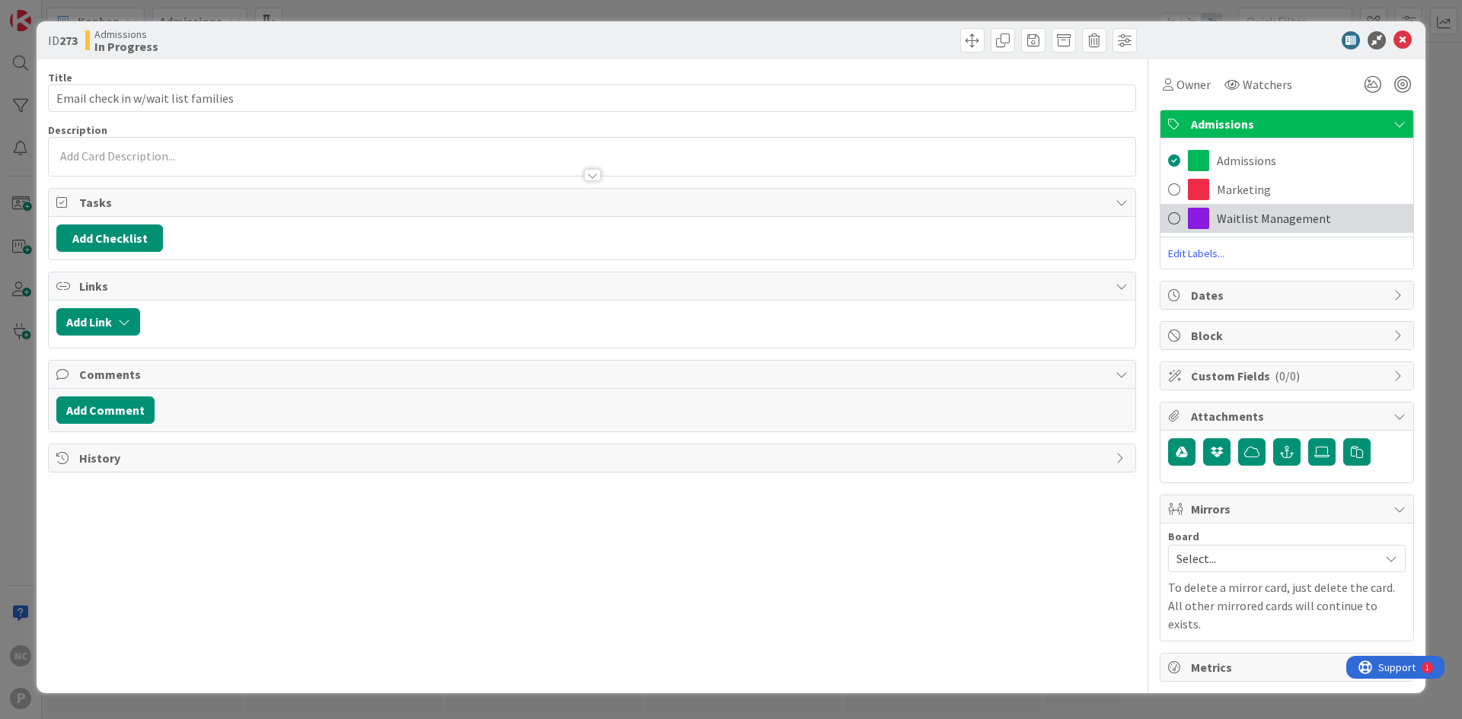
click at [1267, 217] on span "Waitlist Management" at bounding box center [1274, 218] width 114 height 18
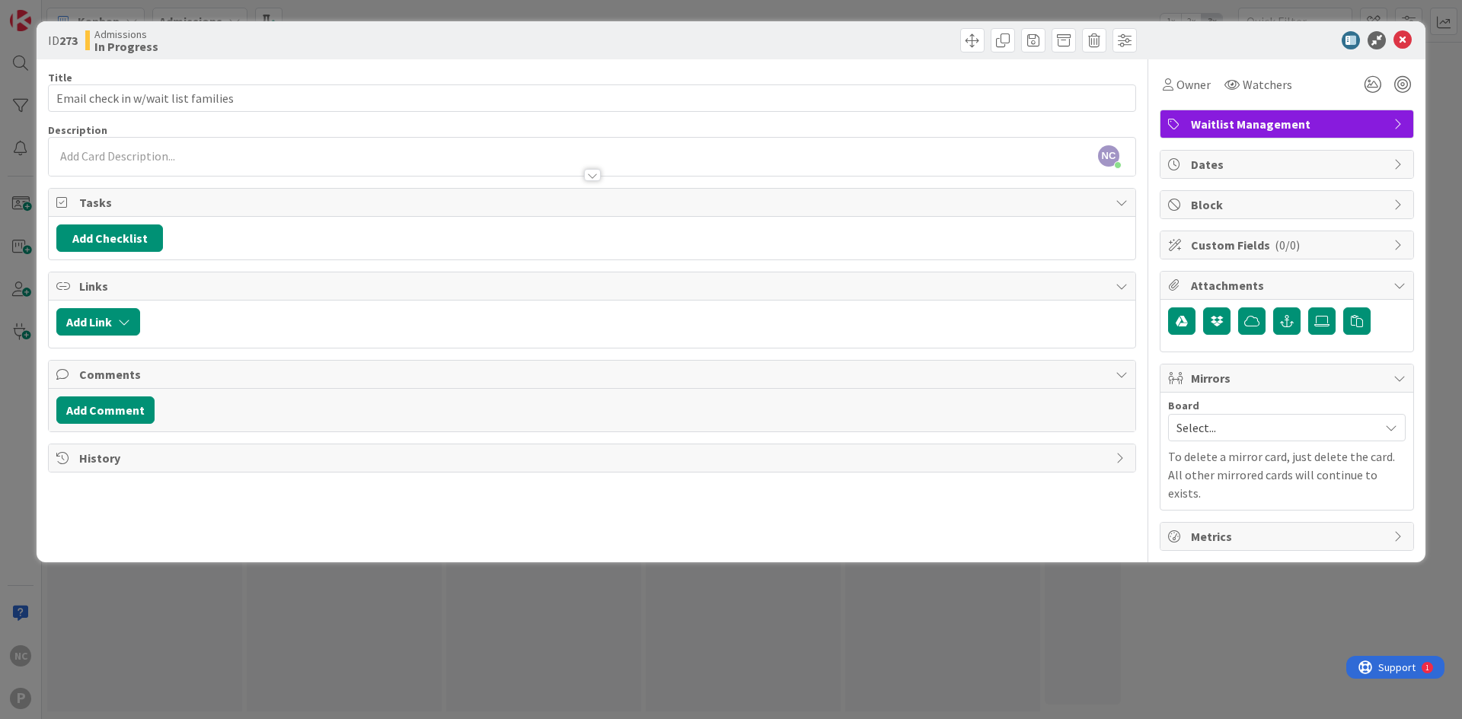
click at [1399, 43] on icon at bounding box center [1402, 40] width 18 height 18
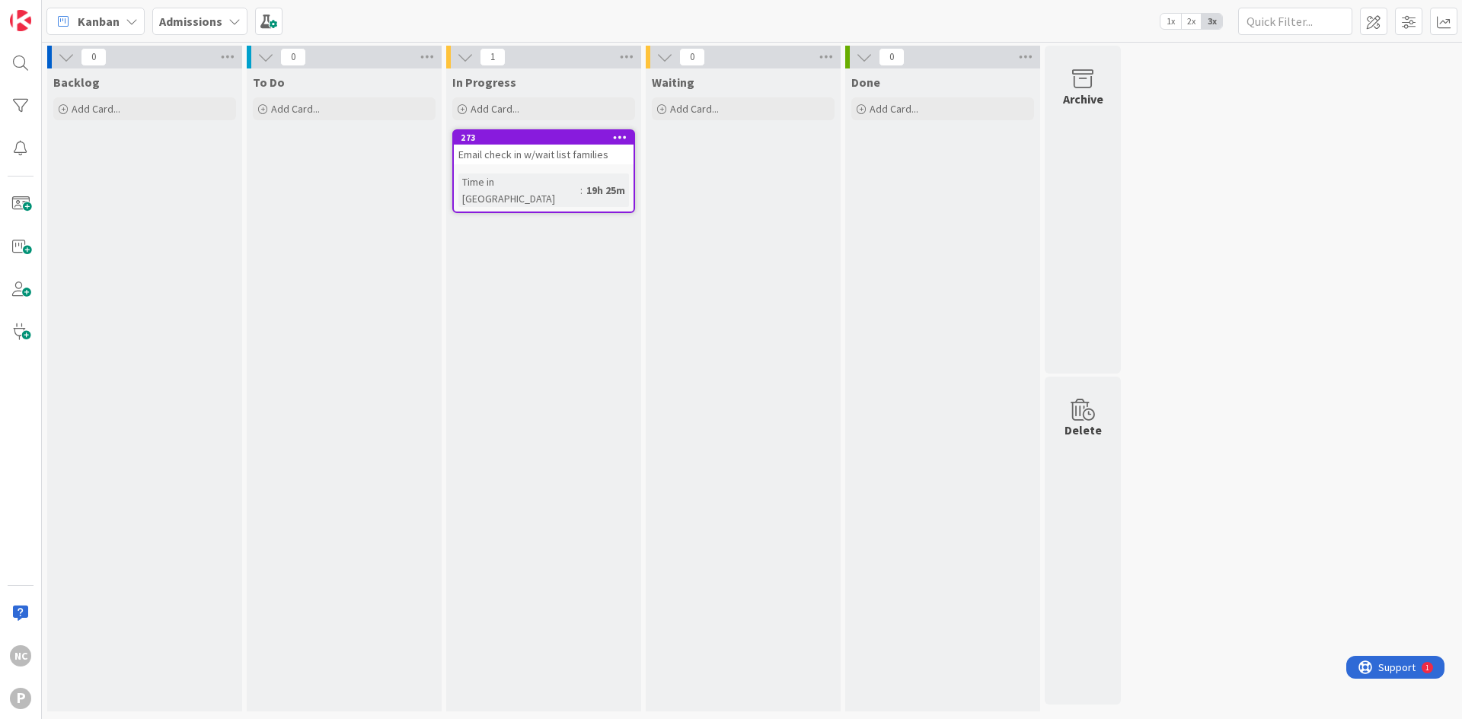
click at [559, 343] on div "In Progress Add Card... 273 Move to Top Move to Bottom Assign Labels... Assign …" at bounding box center [543, 390] width 195 height 643
click at [598, 136] on div "273" at bounding box center [547, 137] width 173 height 11
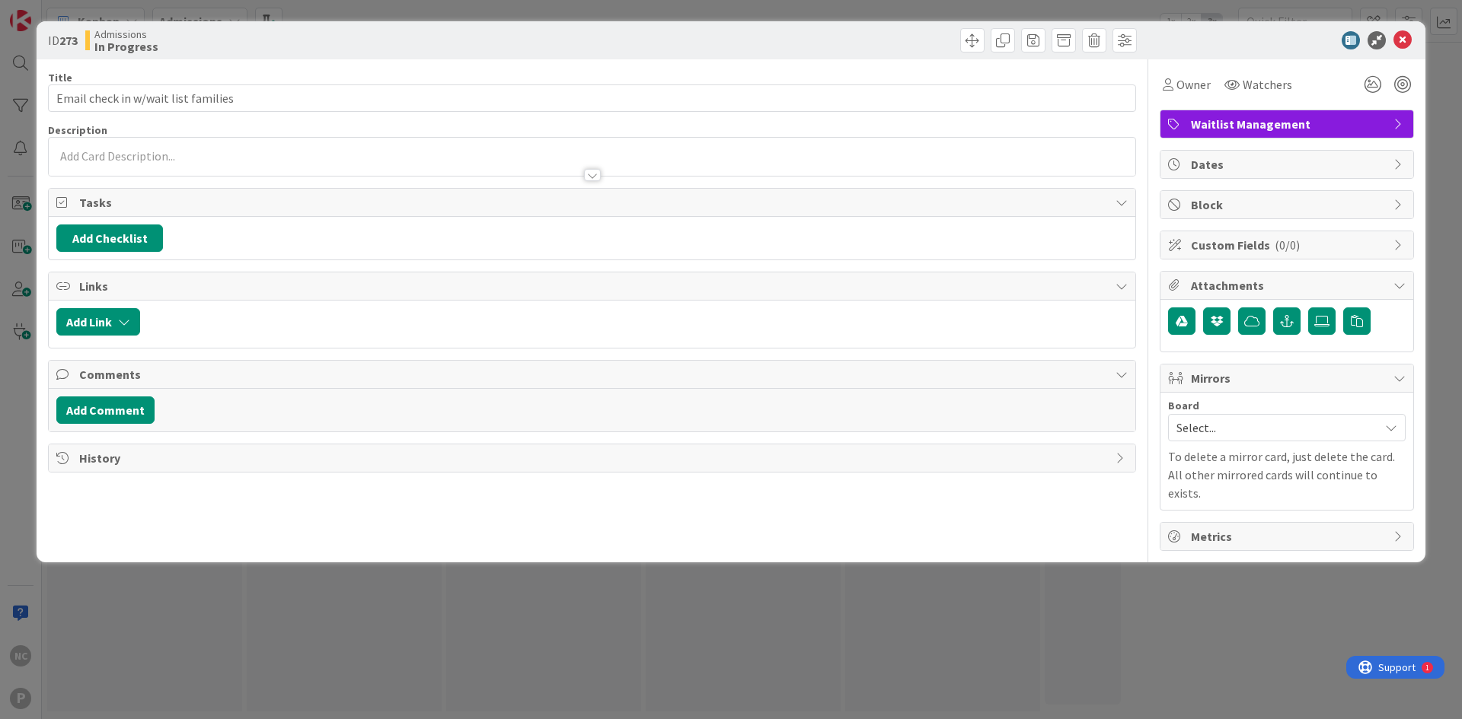
click at [169, 157] on p at bounding box center [591, 157] width 1071 height 18
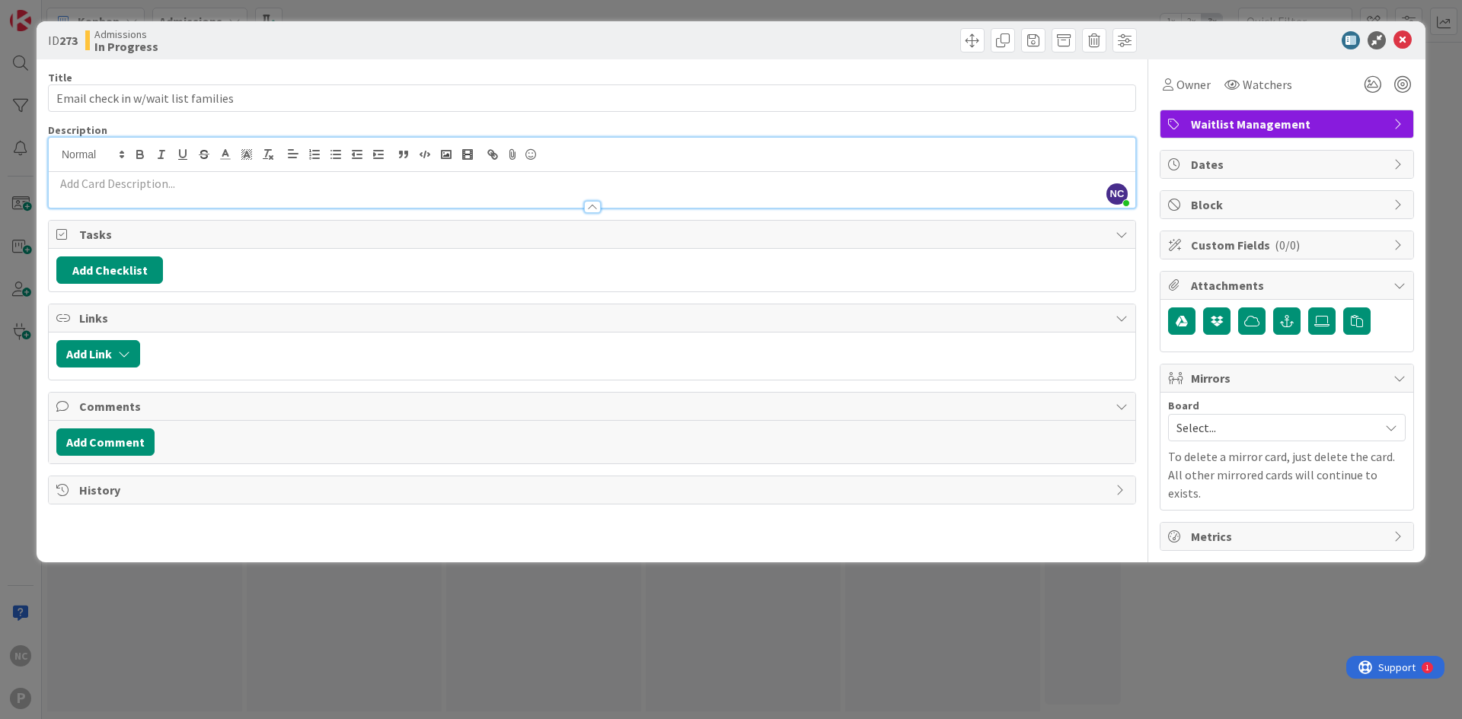
click at [191, 180] on p at bounding box center [591, 184] width 1071 height 18
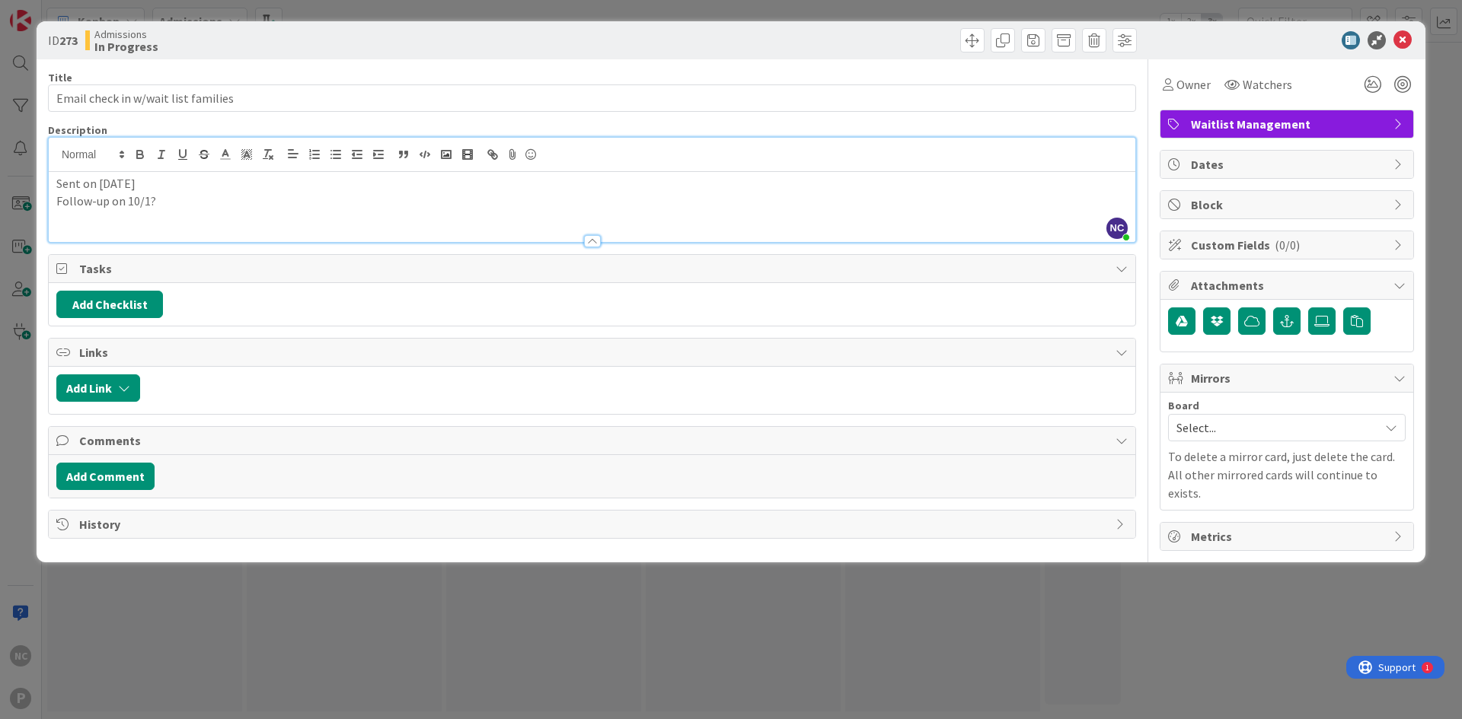
click at [164, 205] on p "Follow-up on 10/1?" at bounding box center [591, 202] width 1071 height 18
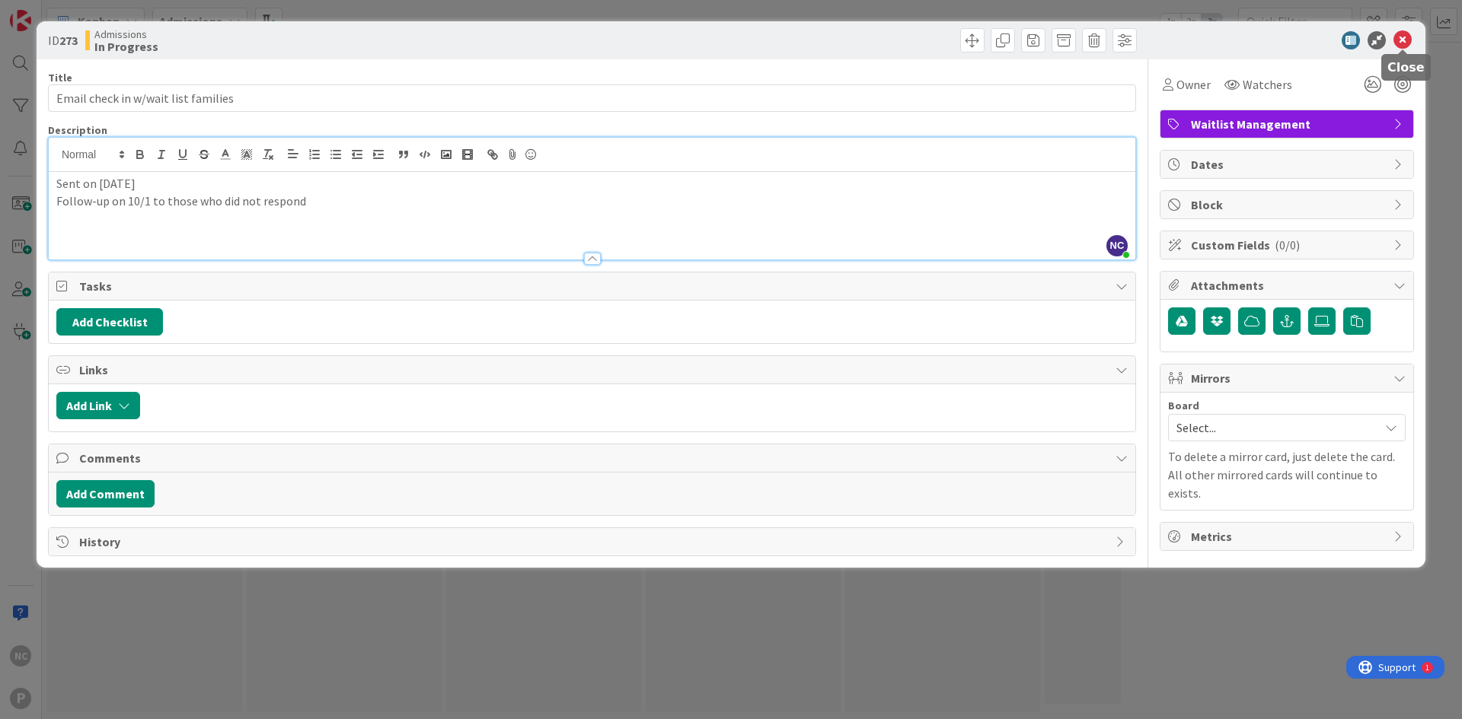
click at [1404, 46] on icon at bounding box center [1402, 40] width 18 height 18
